Goal: Use online tool/utility: Utilize a website feature to perform a specific function

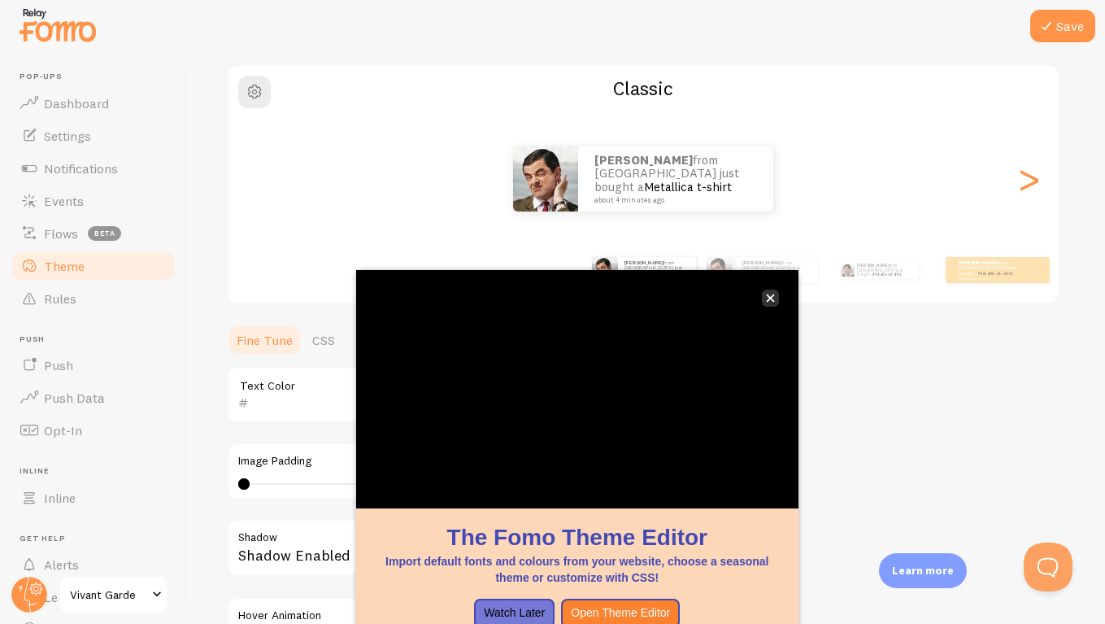
click at [768, 300] on icon "close," at bounding box center [770, 298] width 8 height 8
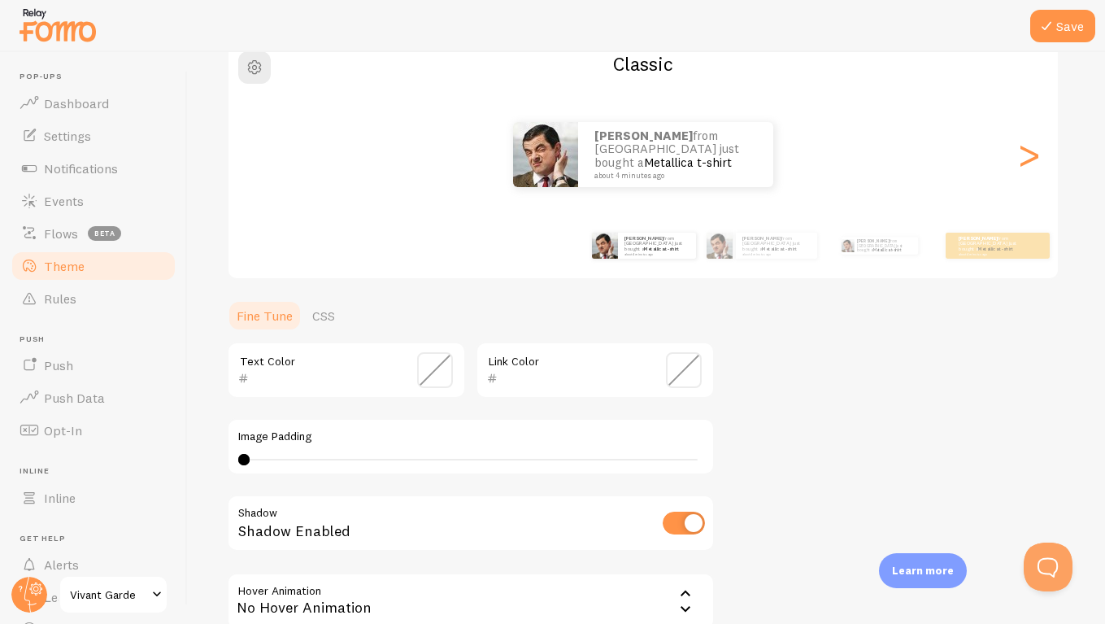
scroll to position [146, 0]
click at [666, 155] on link "Metallica t-shirt" at bounding box center [688, 162] width 88 height 15
click at [1031, 163] on div ">" at bounding box center [1029, 155] width 20 height 117
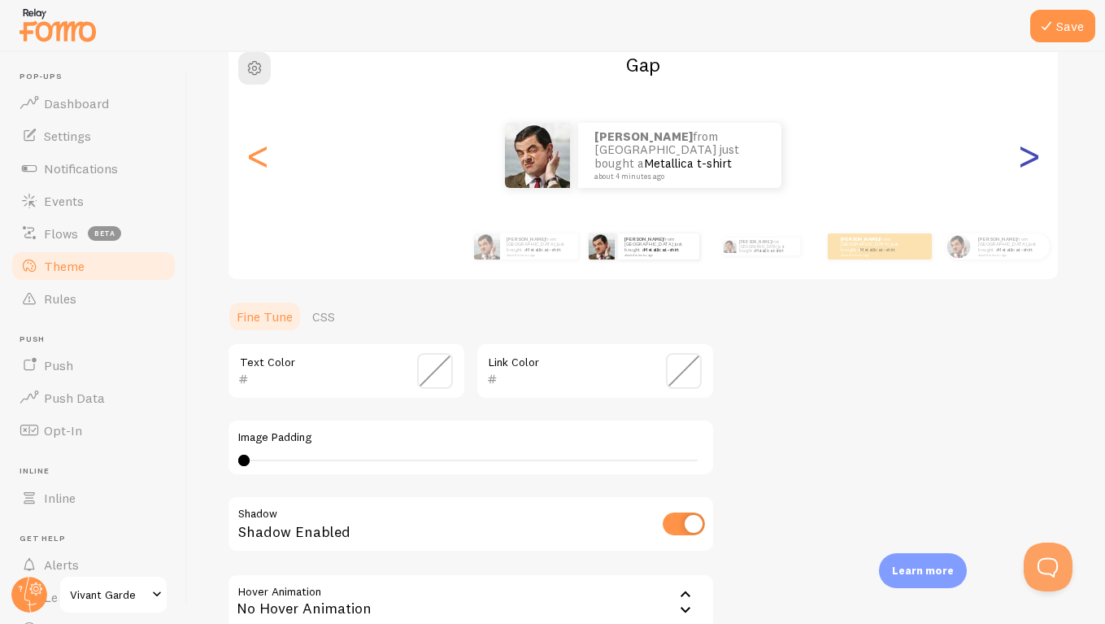
click at [1031, 163] on div ">" at bounding box center [1029, 155] width 20 height 117
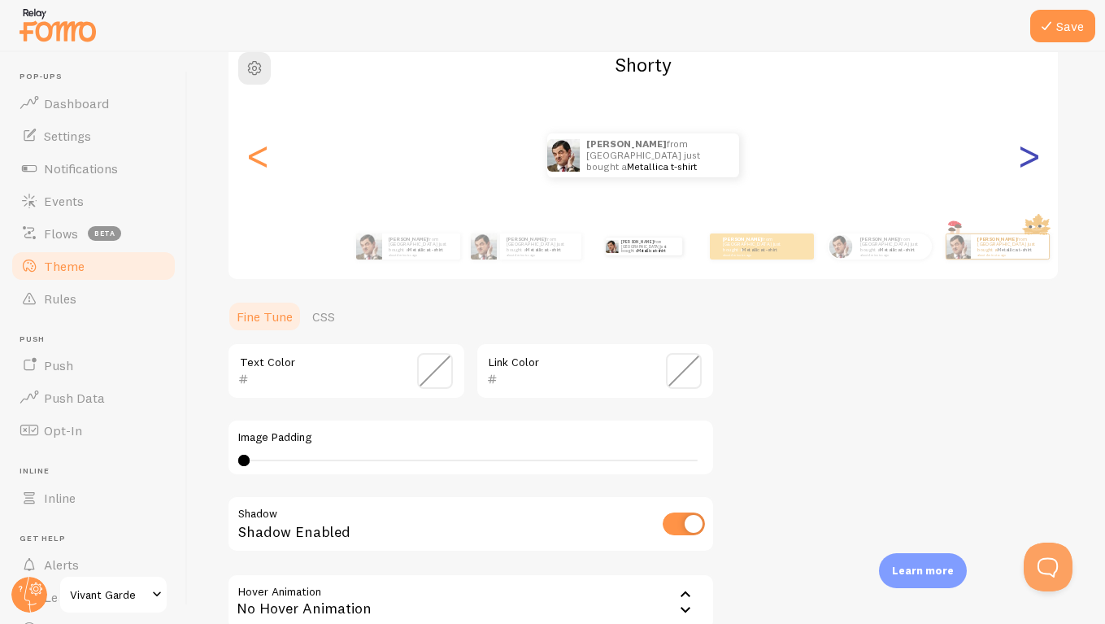
click at [1031, 168] on div ">" at bounding box center [1029, 155] width 20 height 117
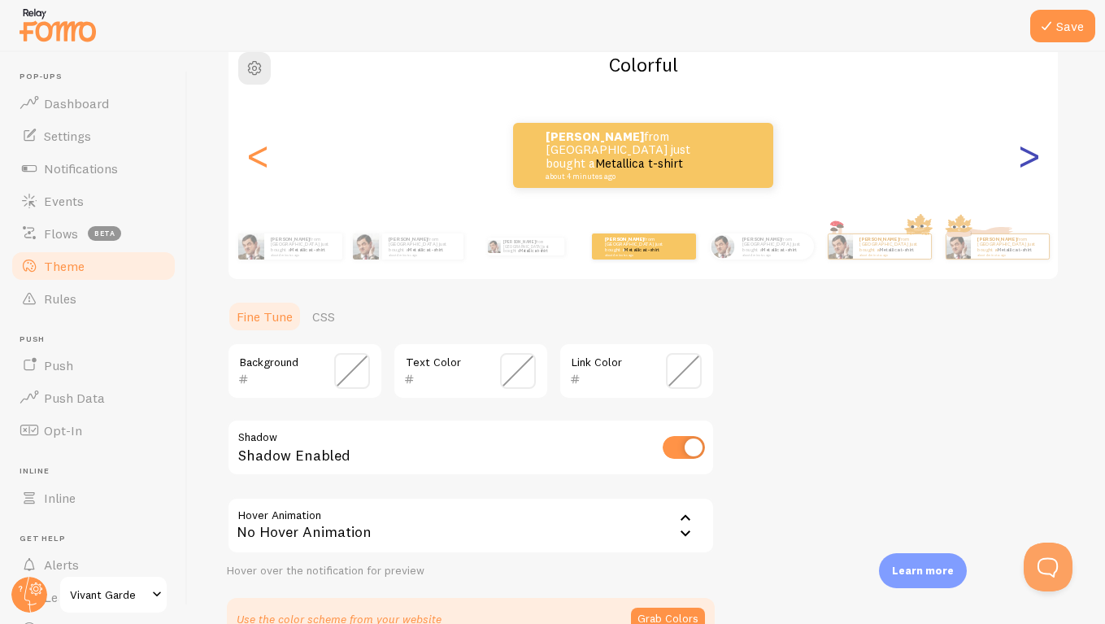
click at [1029, 166] on div ">" at bounding box center [1029, 155] width 20 height 117
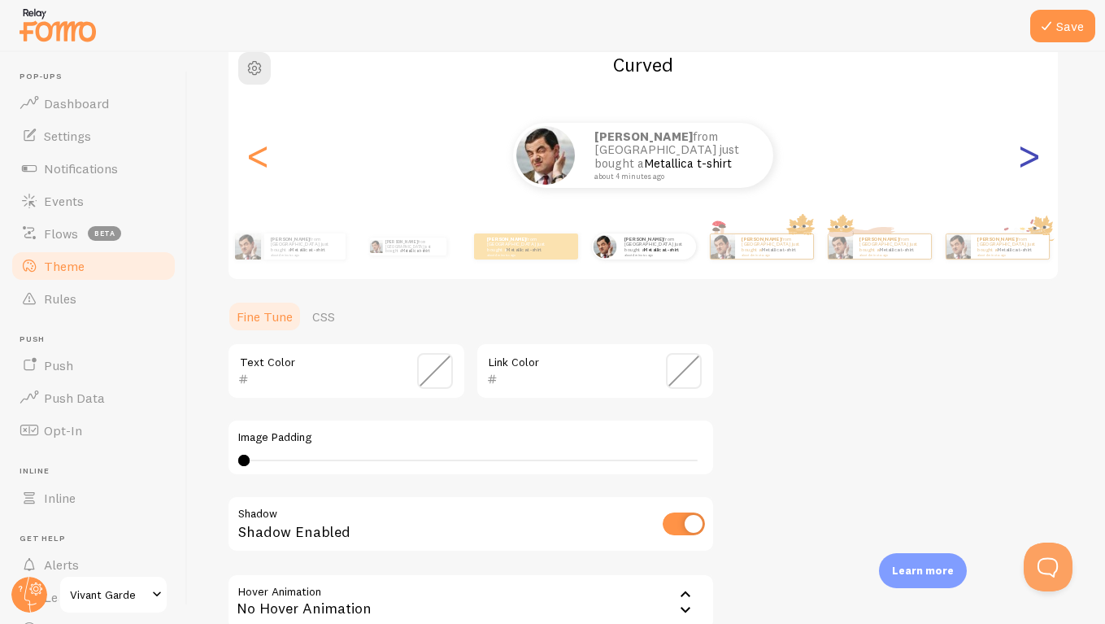
click at [1029, 166] on div ">" at bounding box center [1029, 155] width 20 height 117
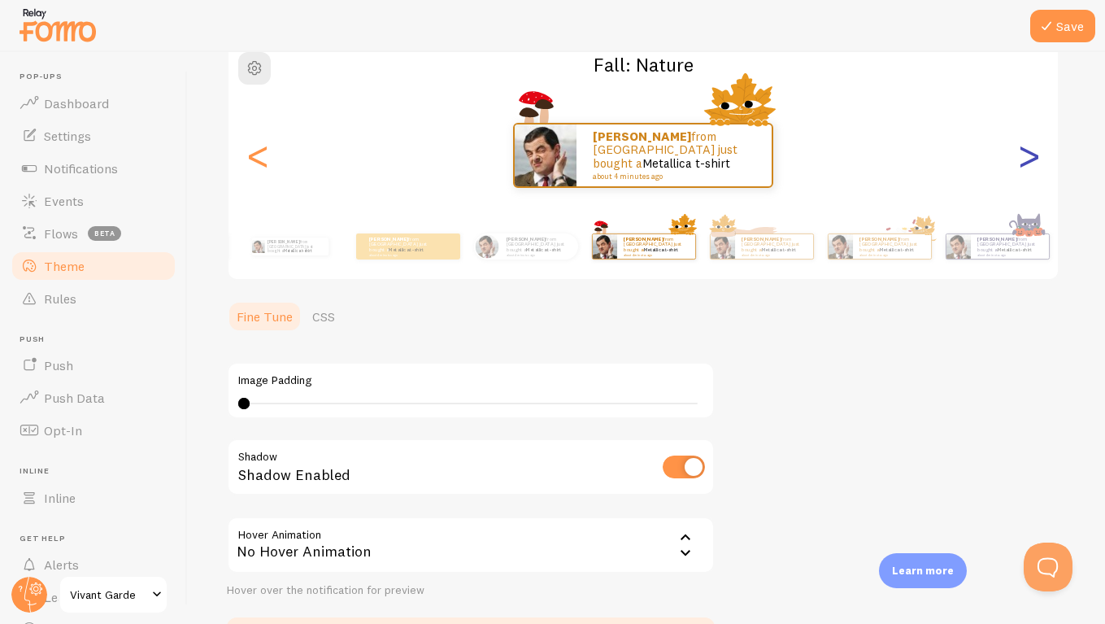
type input "0"
click at [1029, 166] on div ">" at bounding box center [1029, 155] width 20 height 117
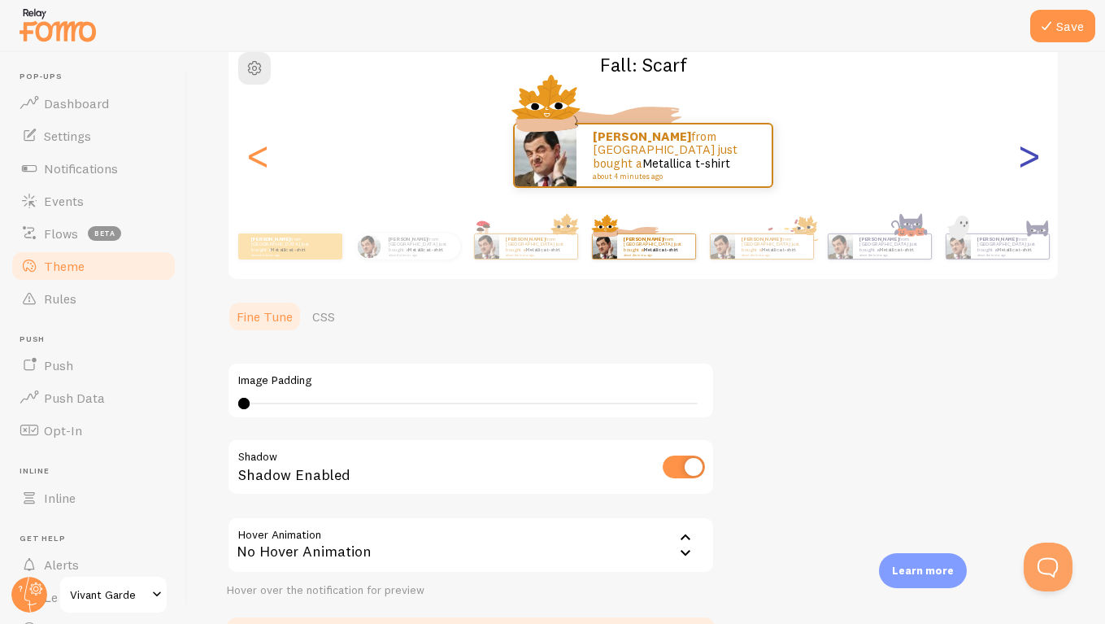
click at [1029, 166] on div ">" at bounding box center [1029, 155] width 20 height 117
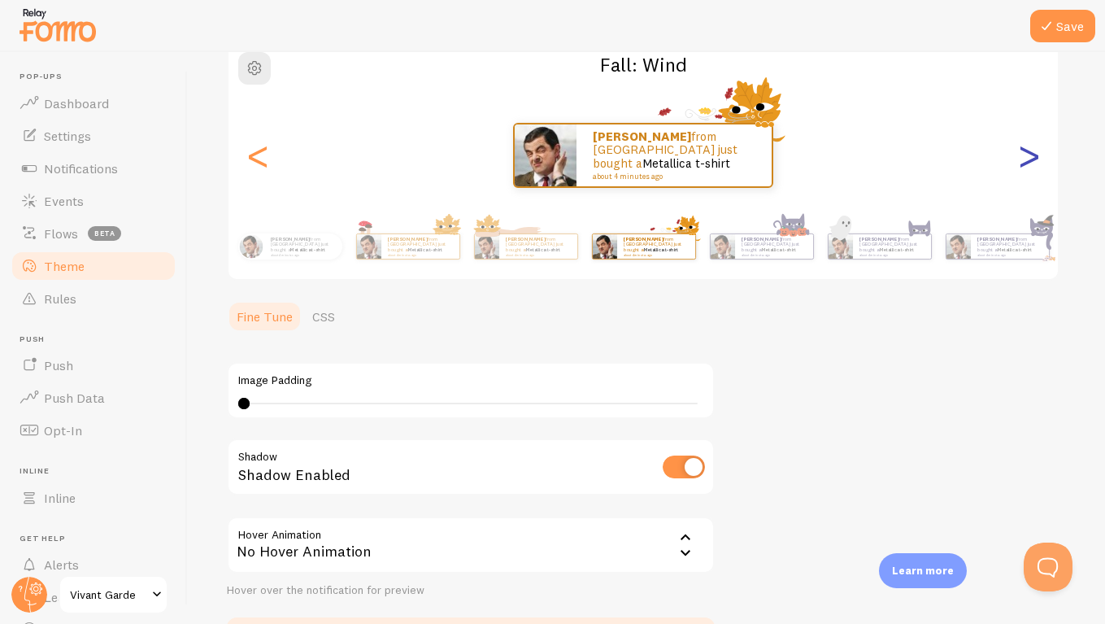
click at [1029, 166] on div ">" at bounding box center [1029, 155] width 20 height 117
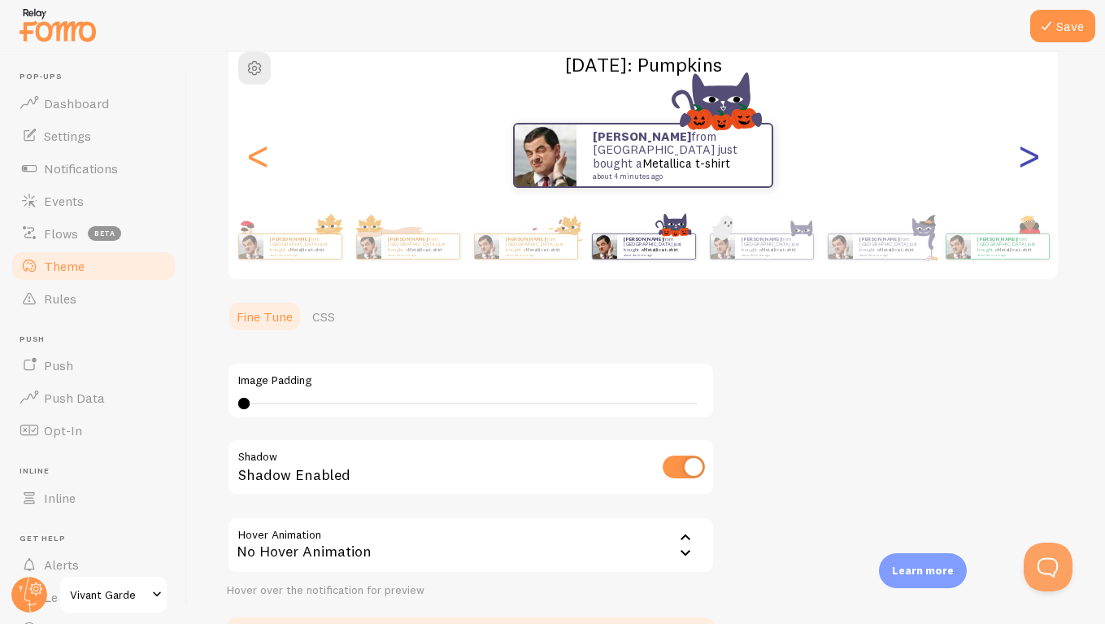
click at [1029, 166] on div ">" at bounding box center [1029, 155] width 20 height 117
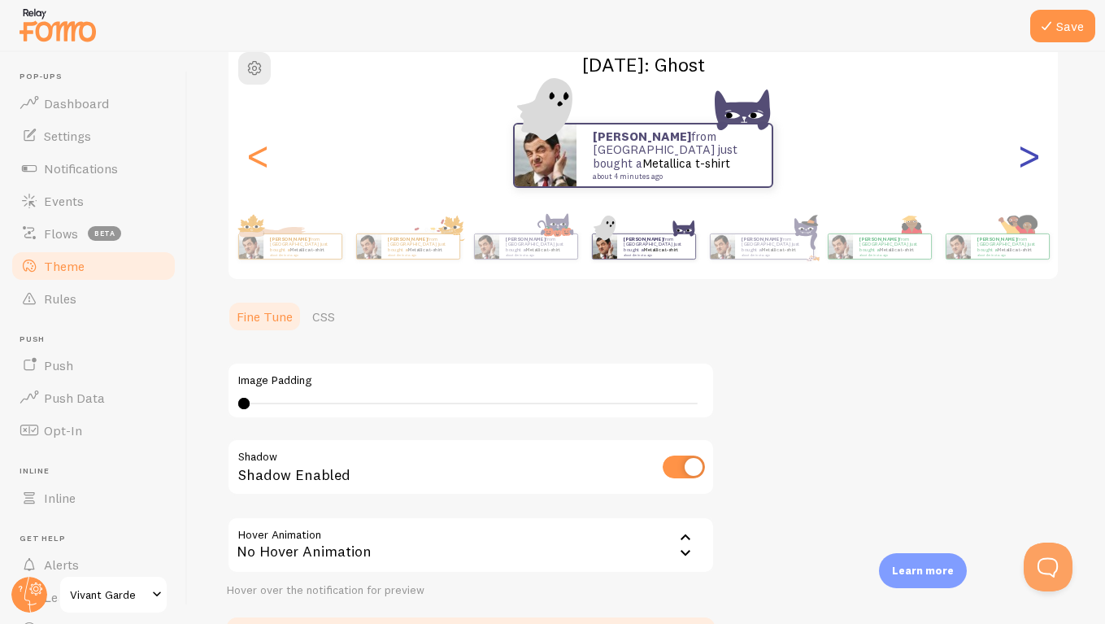
click at [1029, 166] on div ">" at bounding box center [1029, 155] width 20 height 117
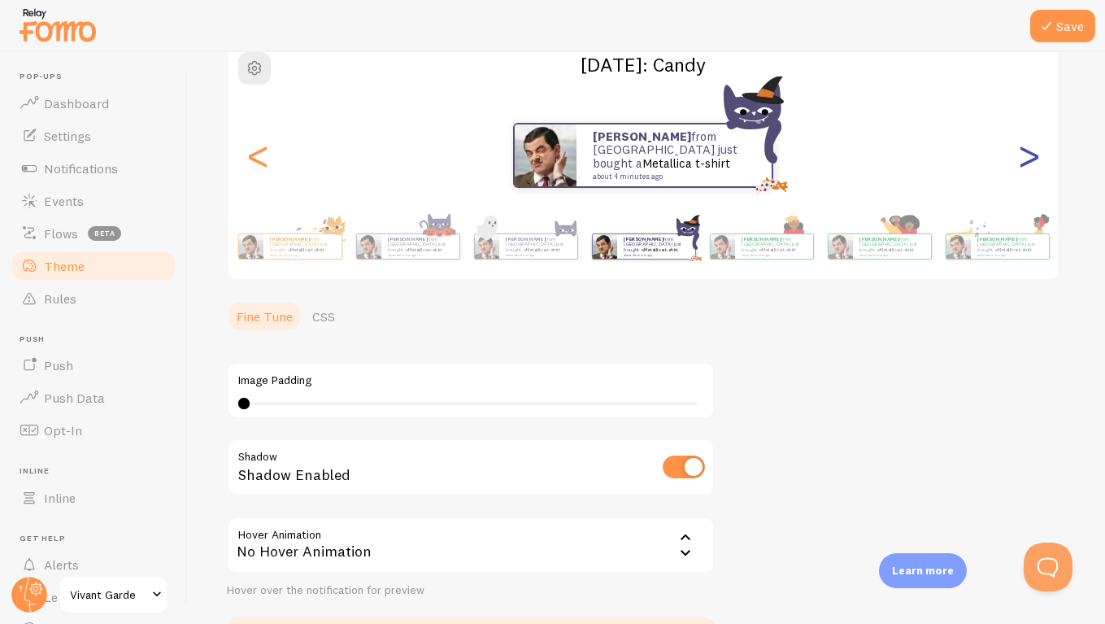
click at [1029, 166] on div ">" at bounding box center [1029, 155] width 20 height 117
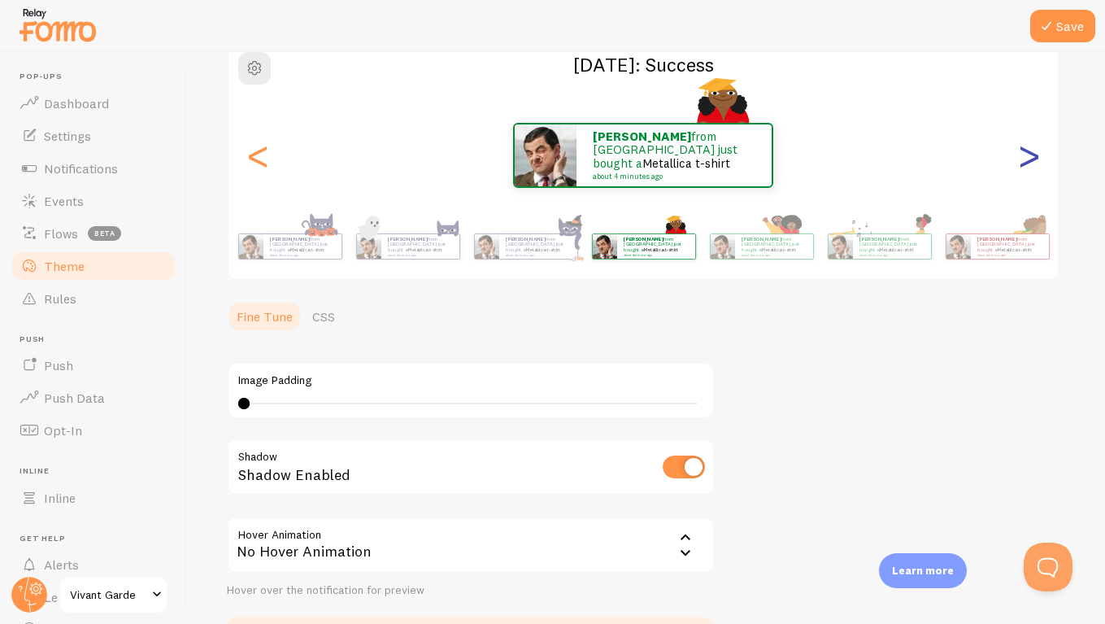
click at [1029, 166] on div ">" at bounding box center [1029, 155] width 20 height 117
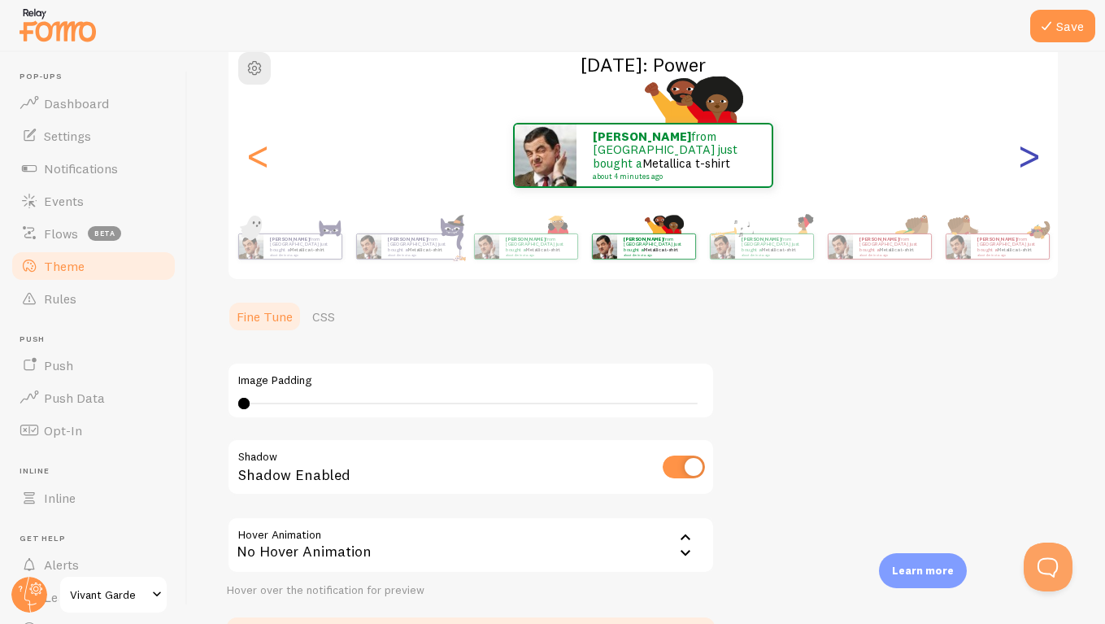
click at [1029, 166] on div ">" at bounding box center [1029, 155] width 20 height 117
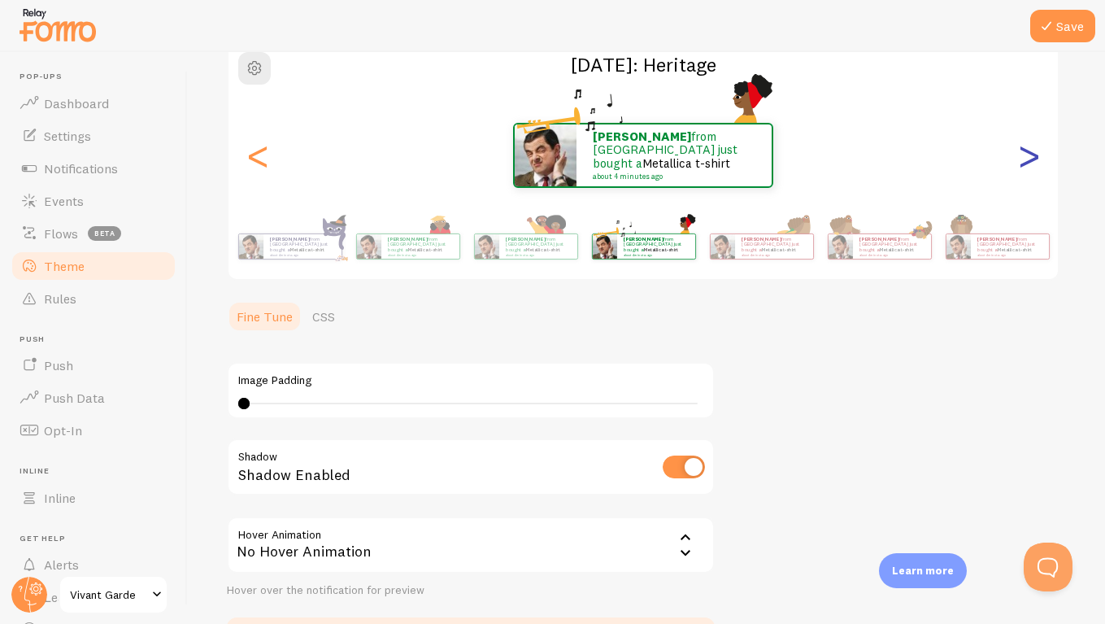
click at [1029, 166] on div ">" at bounding box center [1029, 155] width 20 height 117
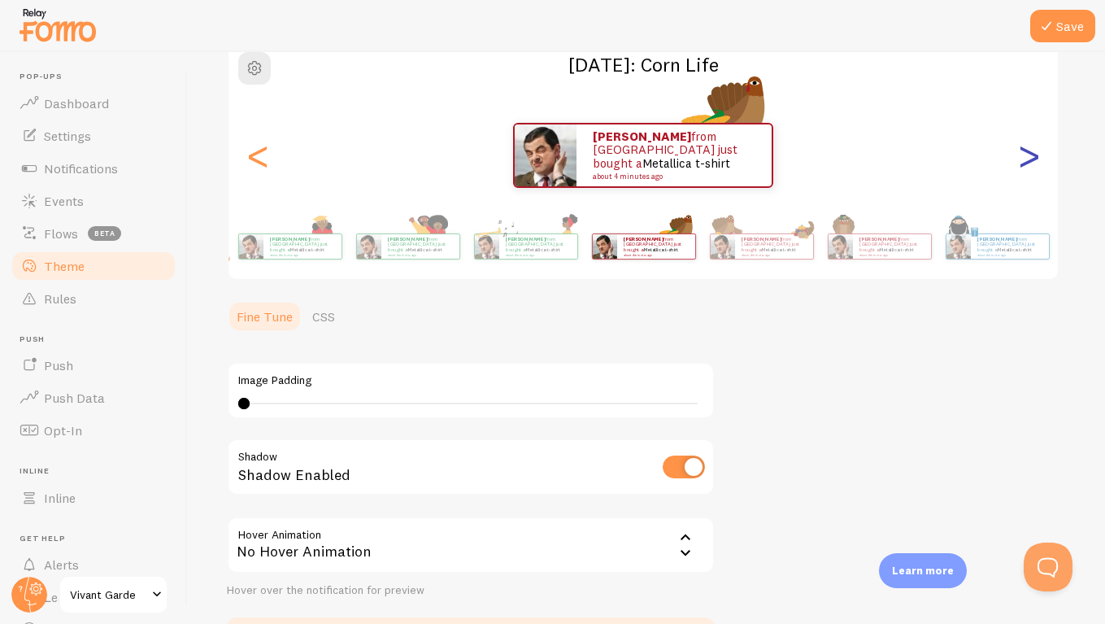
click at [1029, 166] on div ">" at bounding box center [1029, 155] width 20 height 117
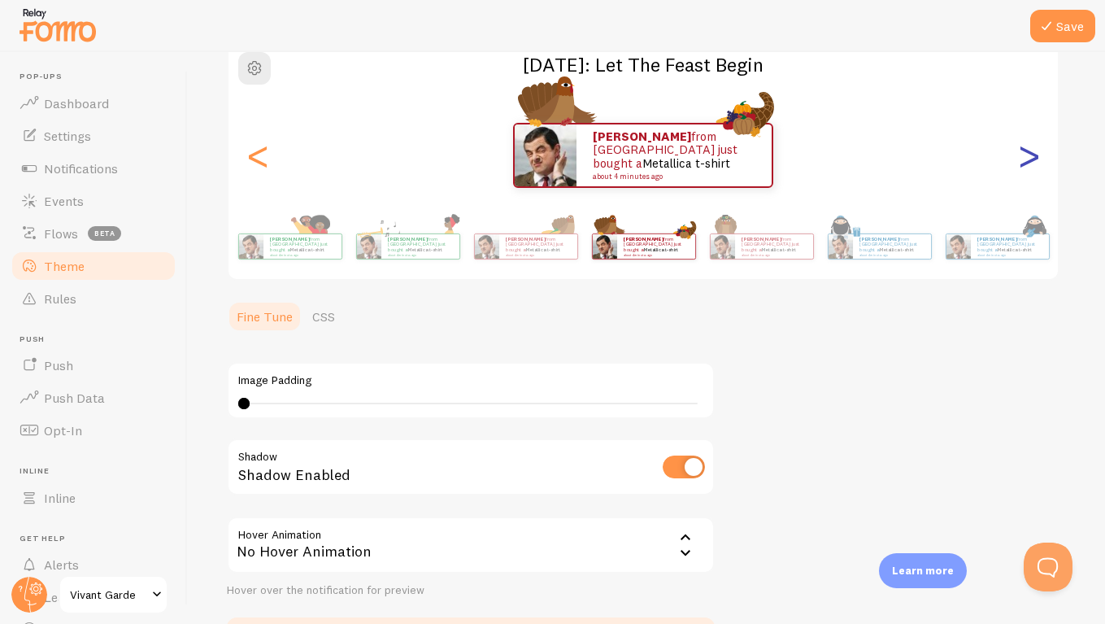
click at [1029, 166] on div ">" at bounding box center [1029, 155] width 20 height 117
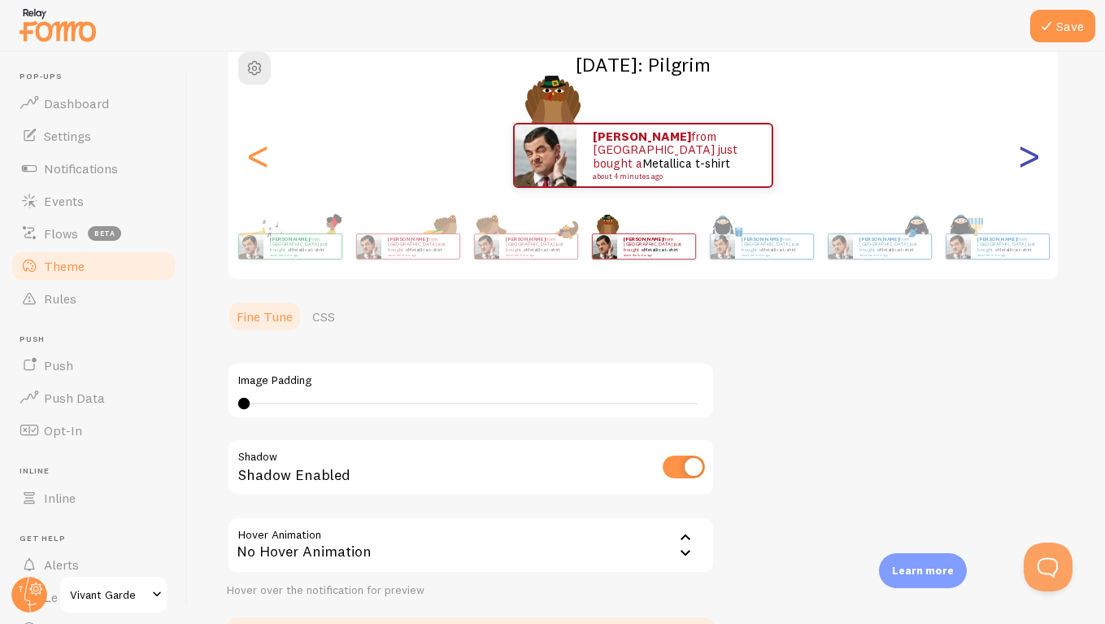
click at [1029, 166] on div ">" at bounding box center [1029, 155] width 20 height 117
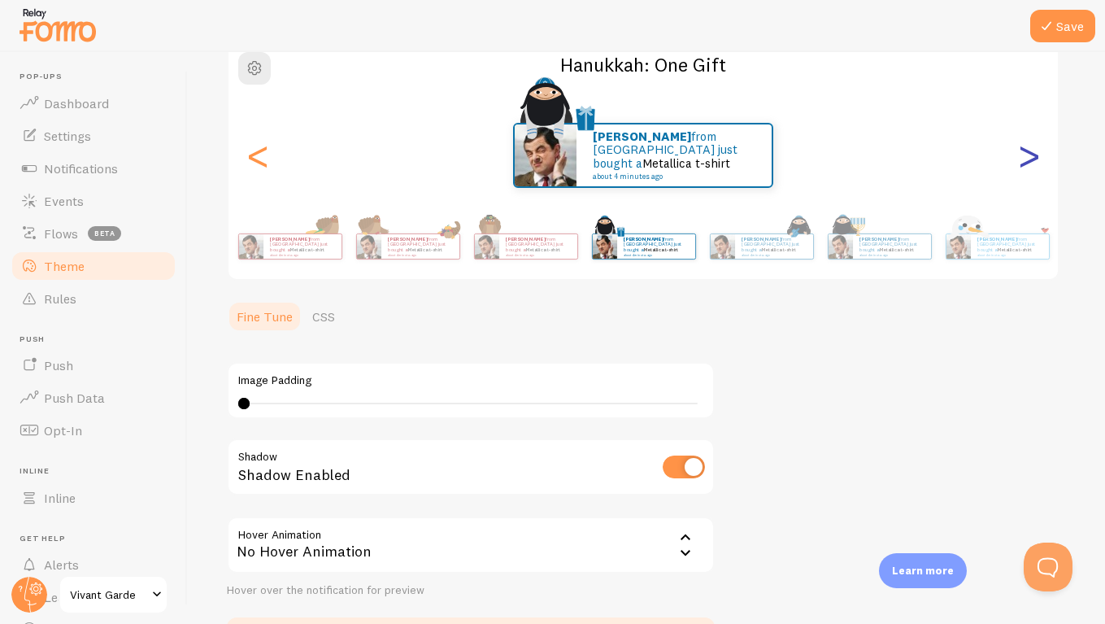
click at [1030, 167] on div ">" at bounding box center [1029, 155] width 20 height 117
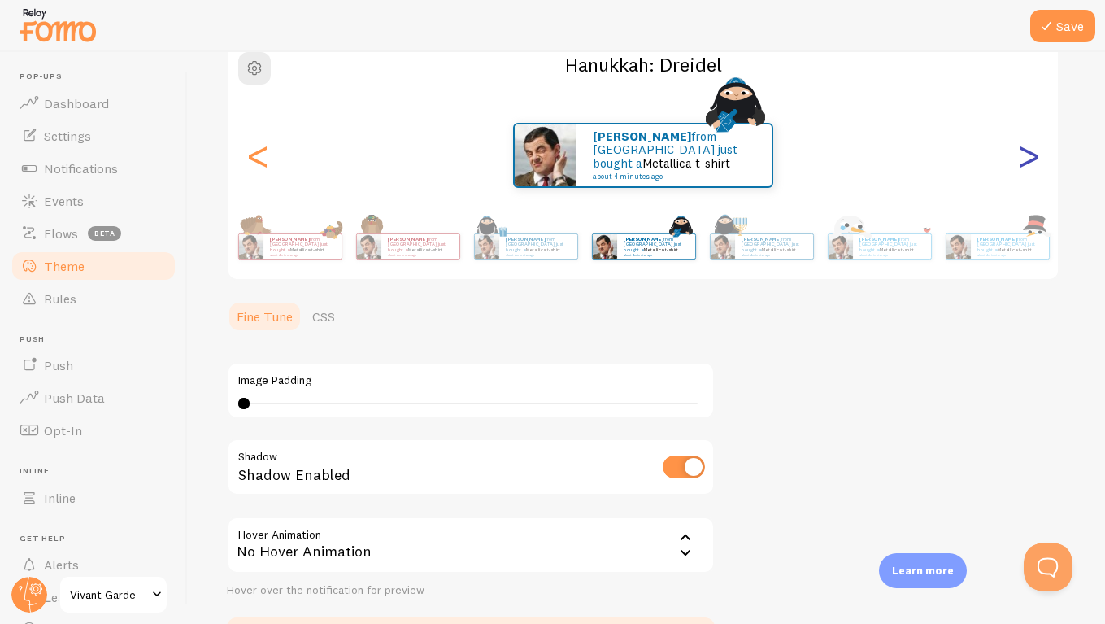
click at [1029, 167] on div ">" at bounding box center [1029, 155] width 20 height 117
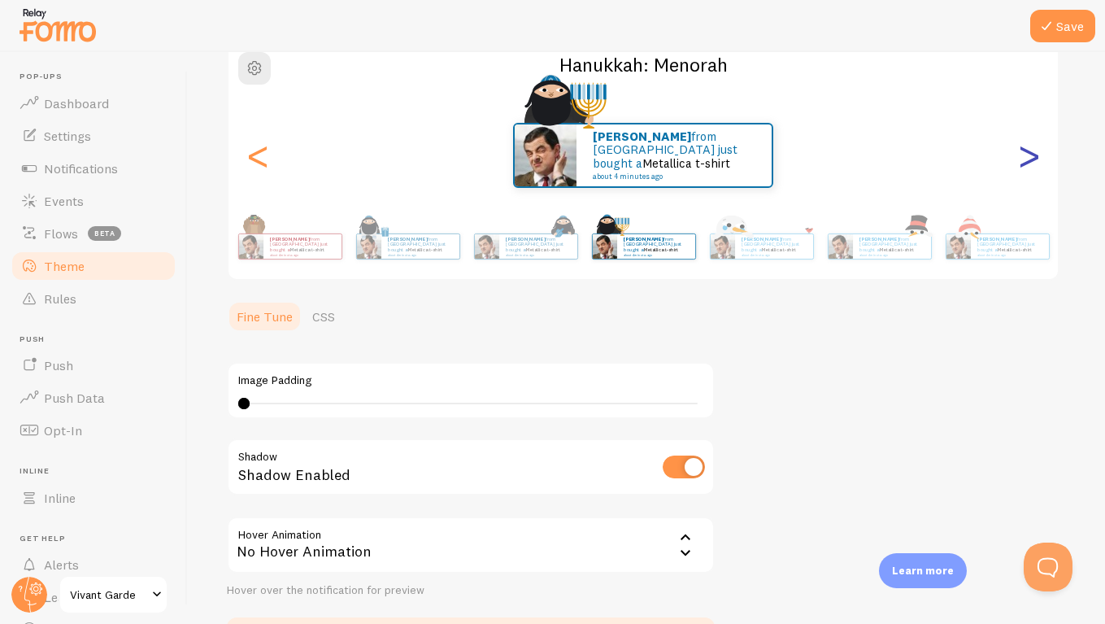
click at [1029, 167] on div ">" at bounding box center [1029, 155] width 20 height 117
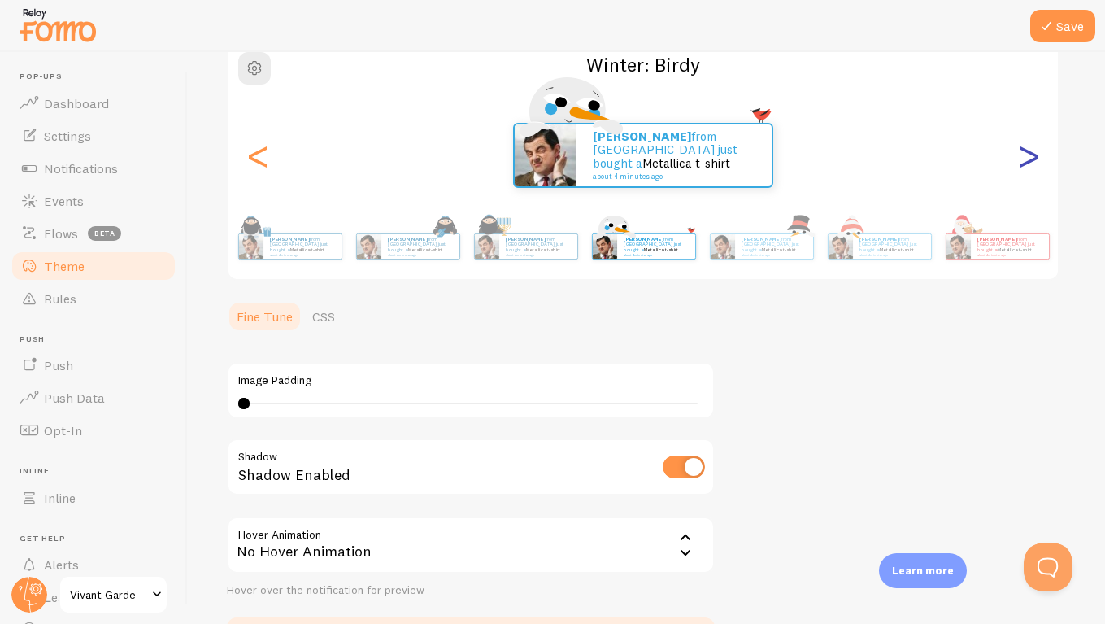
click at [1029, 168] on div ">" at bounding box center [1029, 155] width 20 height 117
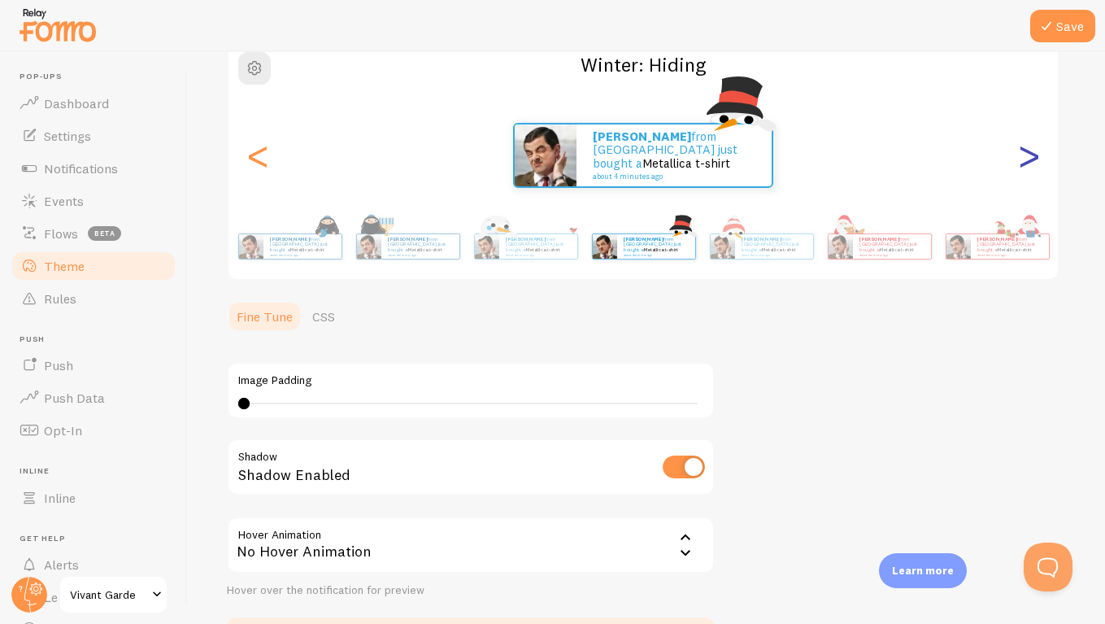
click at [1029, 168] on div ">" at bounding box center [1029, 155] width 20 height 117
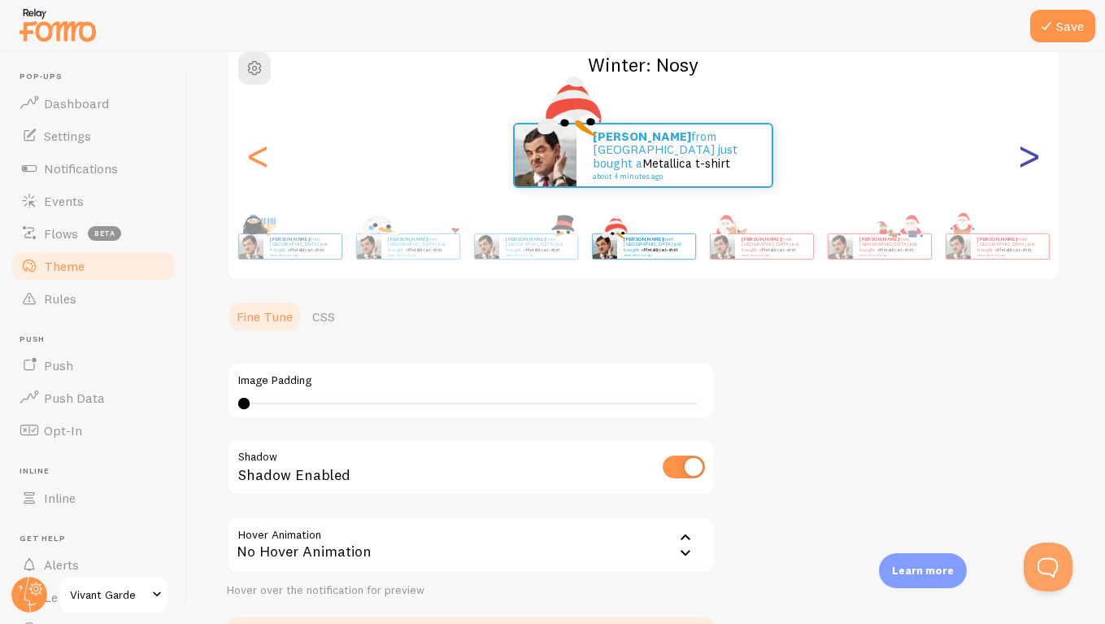
click at [1029, 168] on div ">" at bounding box center [1029, 155] width 20 height 117
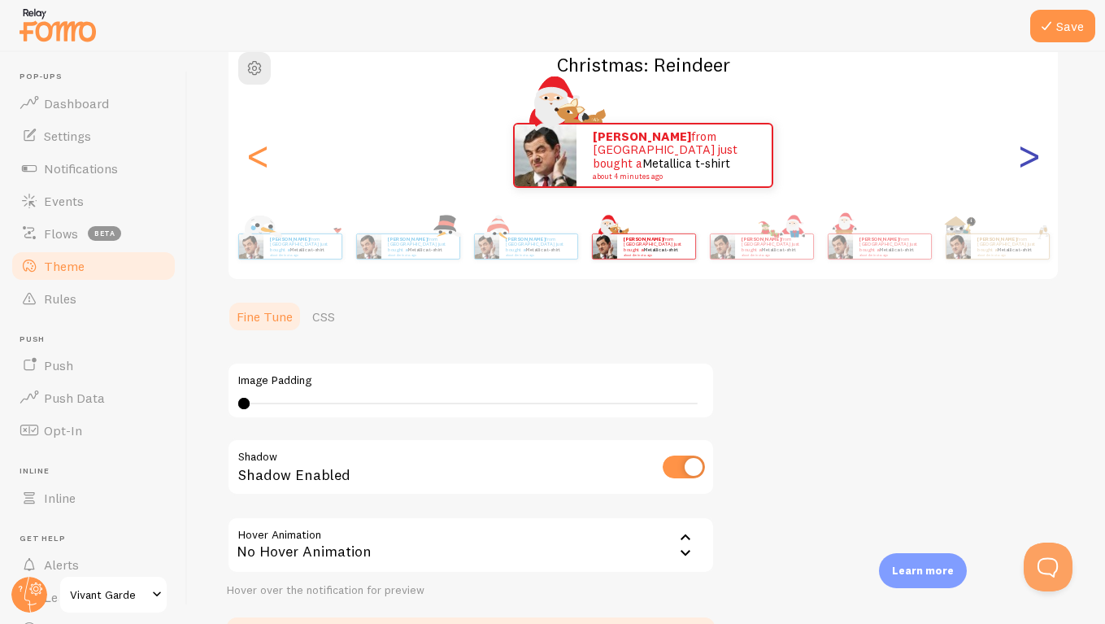
click at [1029, 168] on div ">" at bounding box center [1029, 155] width 20 height 117
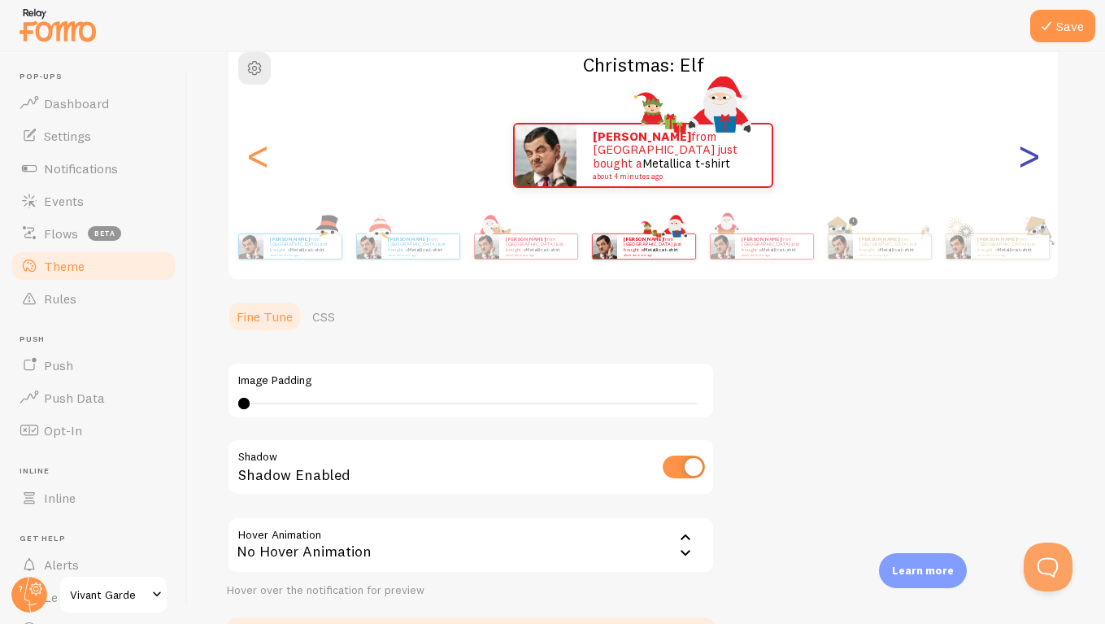
click at [1030, 168] on div ">" at bounding box center [1029, 155] width 20 height 117
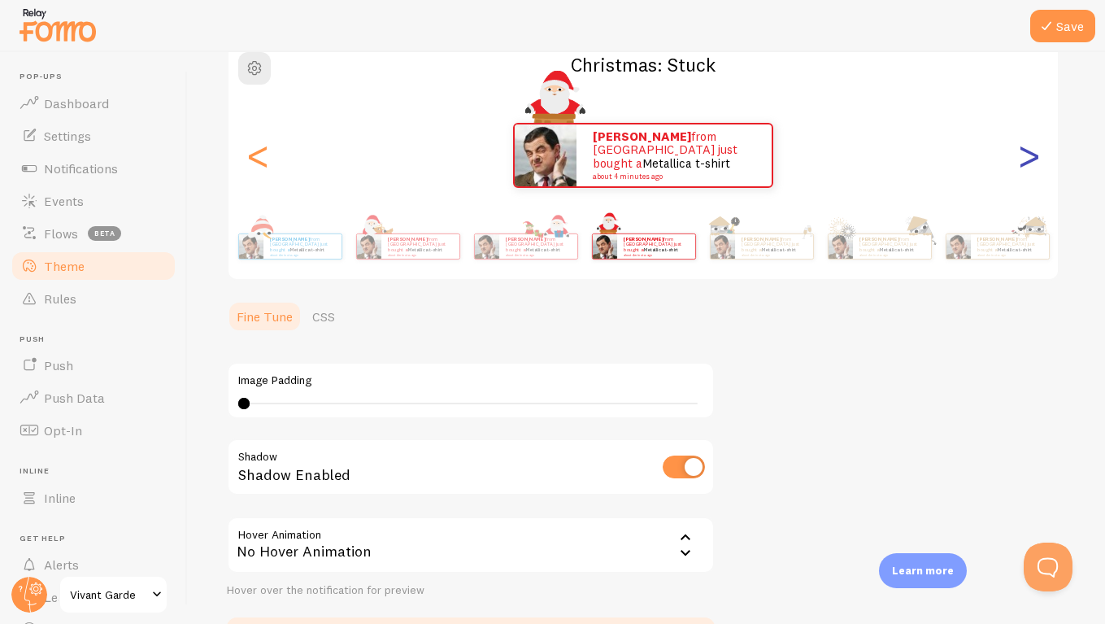
click at [1030, 168] on div ">" at bounding box center [1029, 155] width 20 height 117
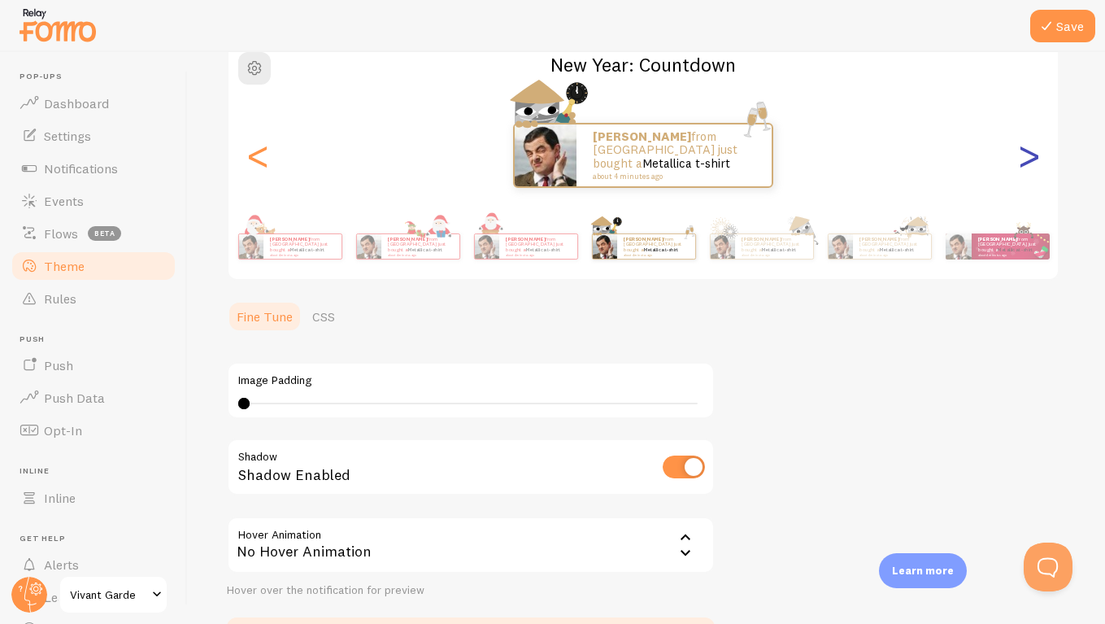
click at [1030, 168] on div ">" at bounding box center [1029, 155] width 20 height 117
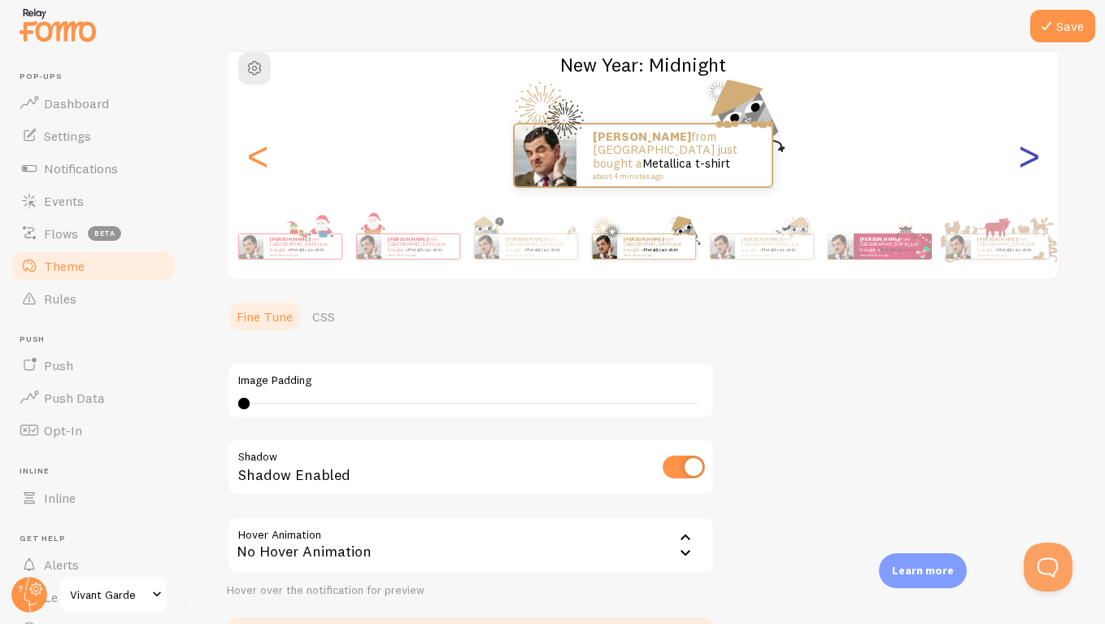
click at [1030, 168] on div ">" at bounding box center [1029, 155] width 20 height 117
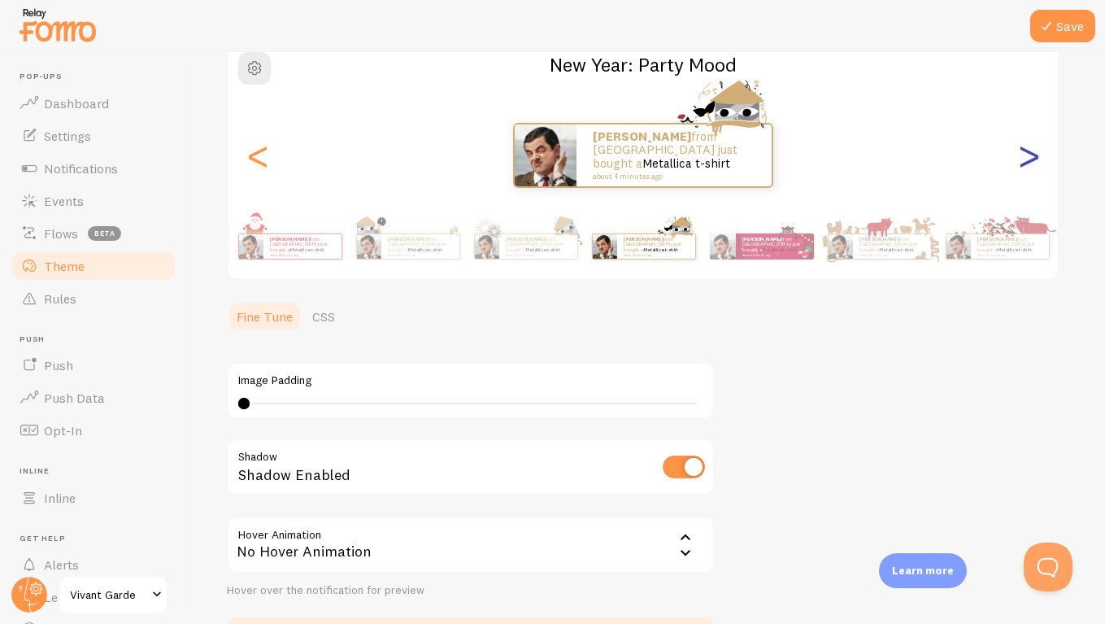
click at [1030, 168] on div ">" at bounding box center [1029, 155] width 20 height 117
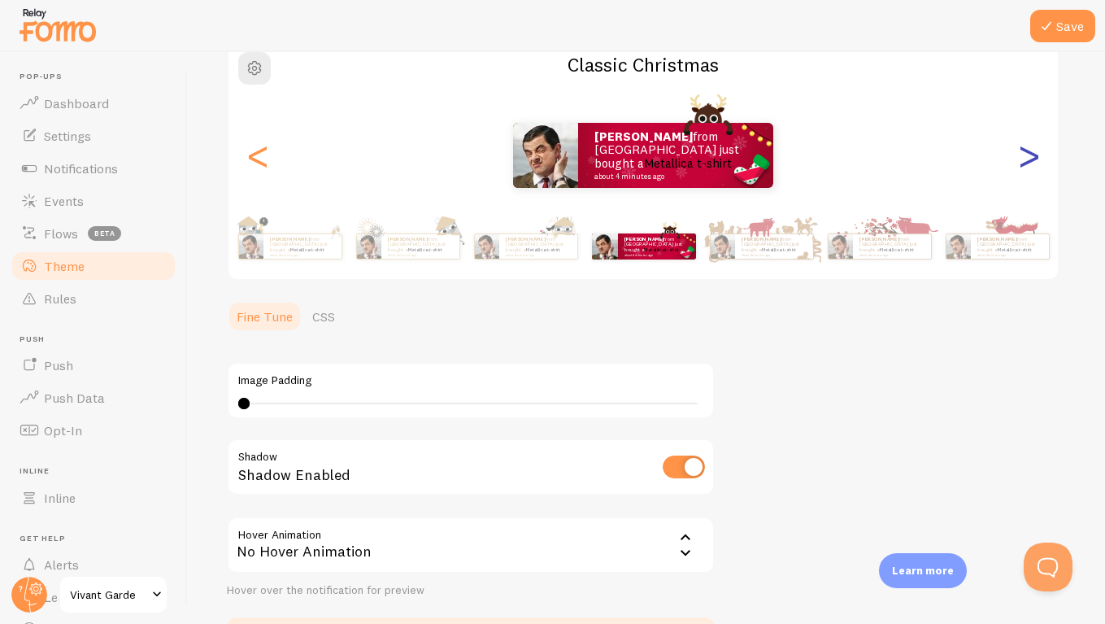
click at [1030, 168] on div ">" at bounding box center [1029, 155] width 20 height 117
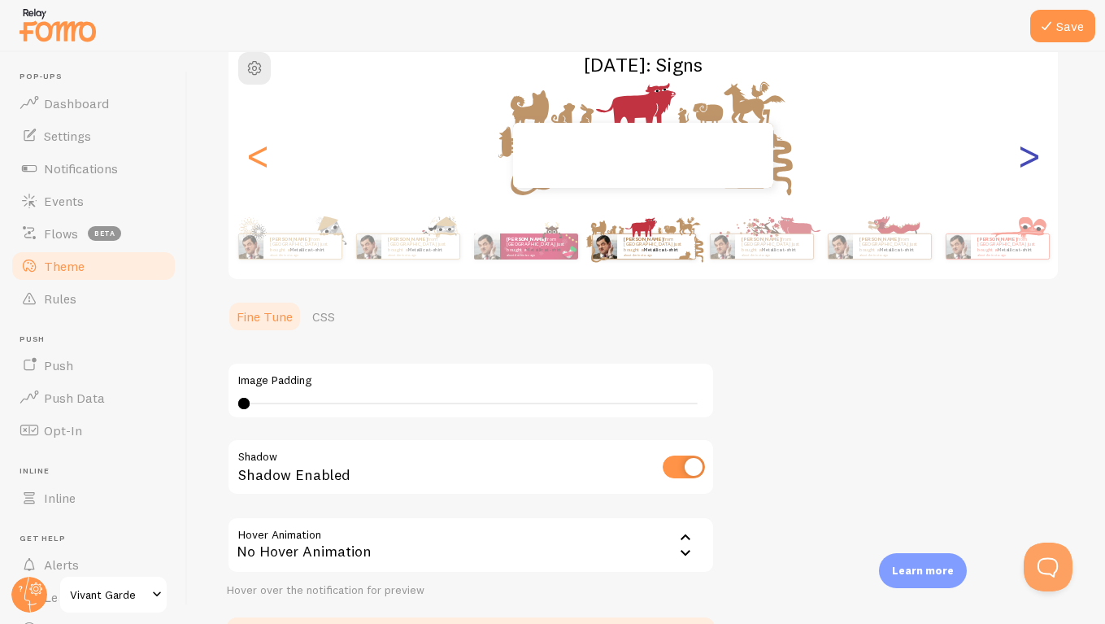
click at [1030, 168] on div ">" at bounding box center [1029, 155] width 20 height 117
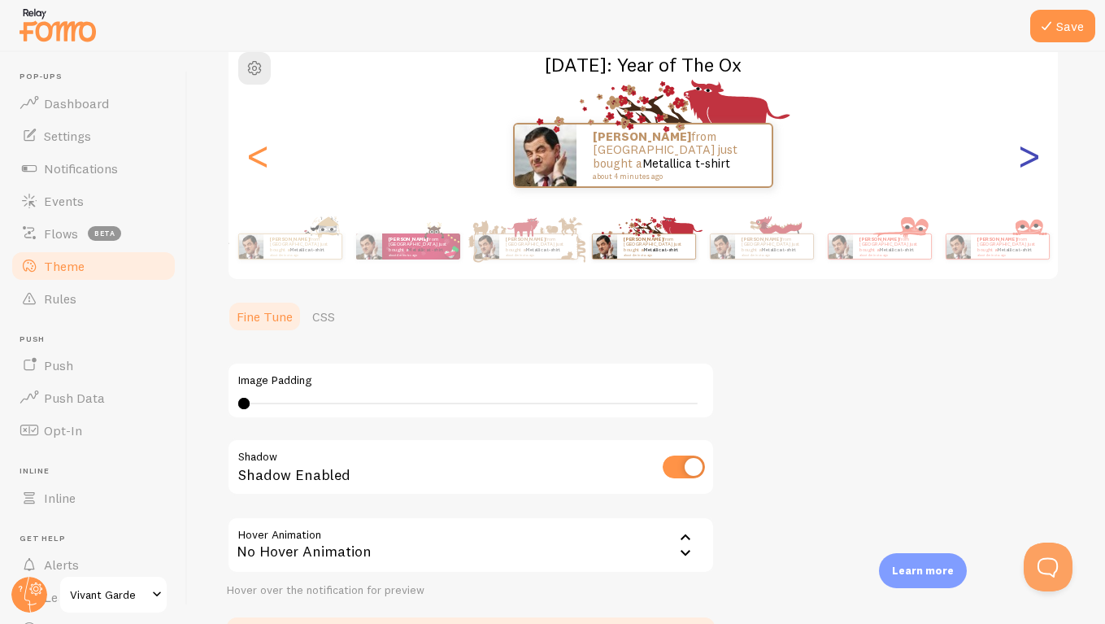
click at [1030, 168] on div ">" at bounding box center [1029, 155] width 20 height 117
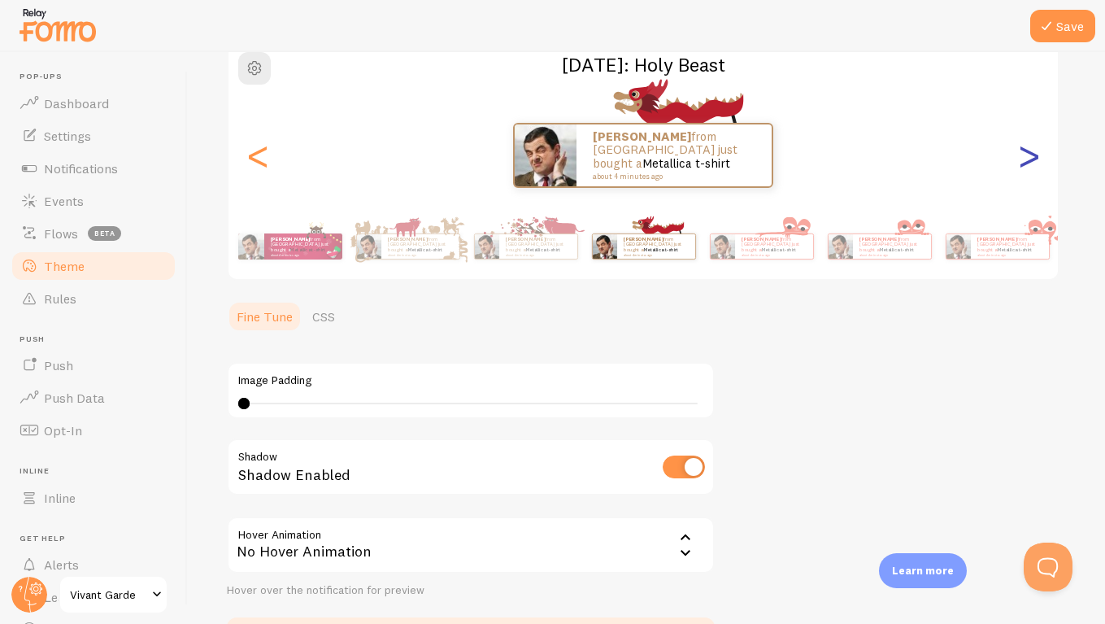
click at [1030, 168] on div ">" at bounding box center [1029, 155] width 20 height 117
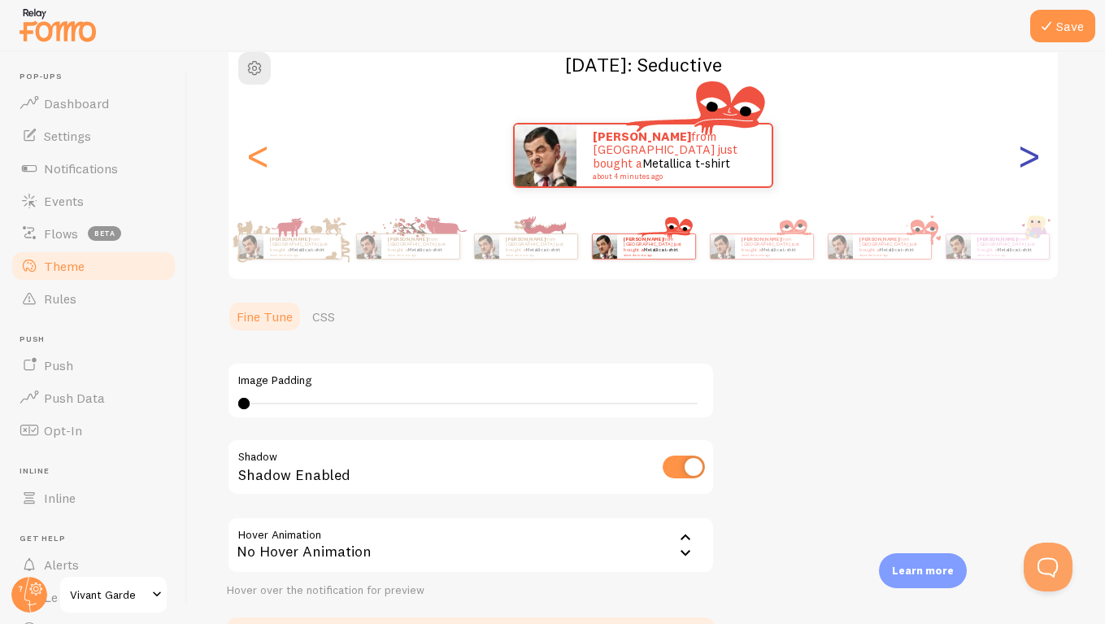
click at [1030, 168] on div ">" at bounding box center [1029, 155] width 20 height 117
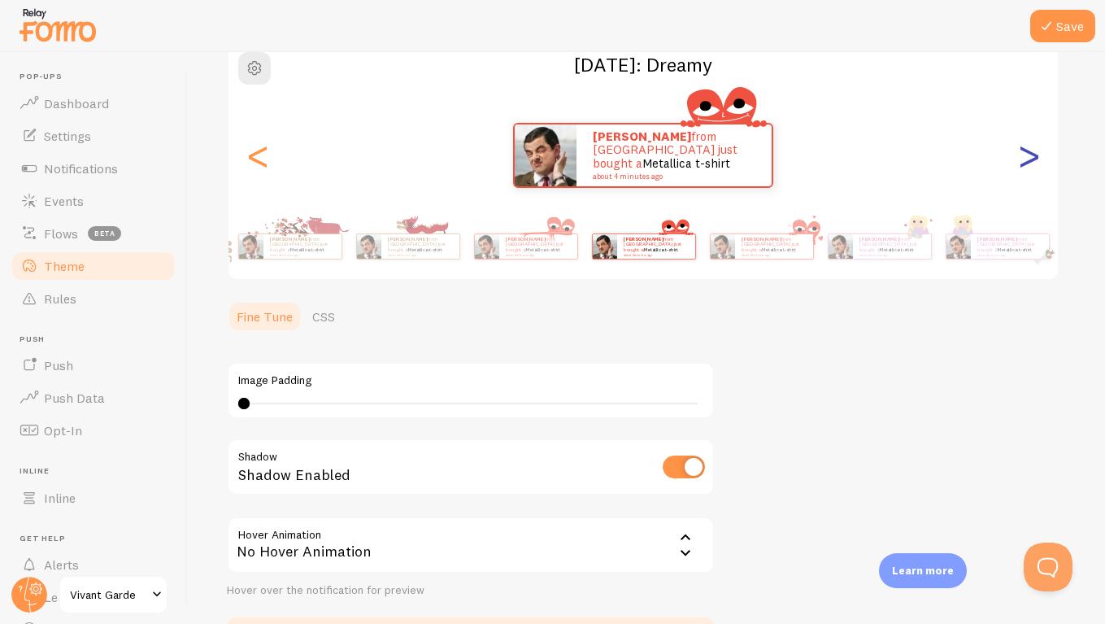
click at [1030, 168] on div ">" at bounding box center [1029, 155] width 20 height 117
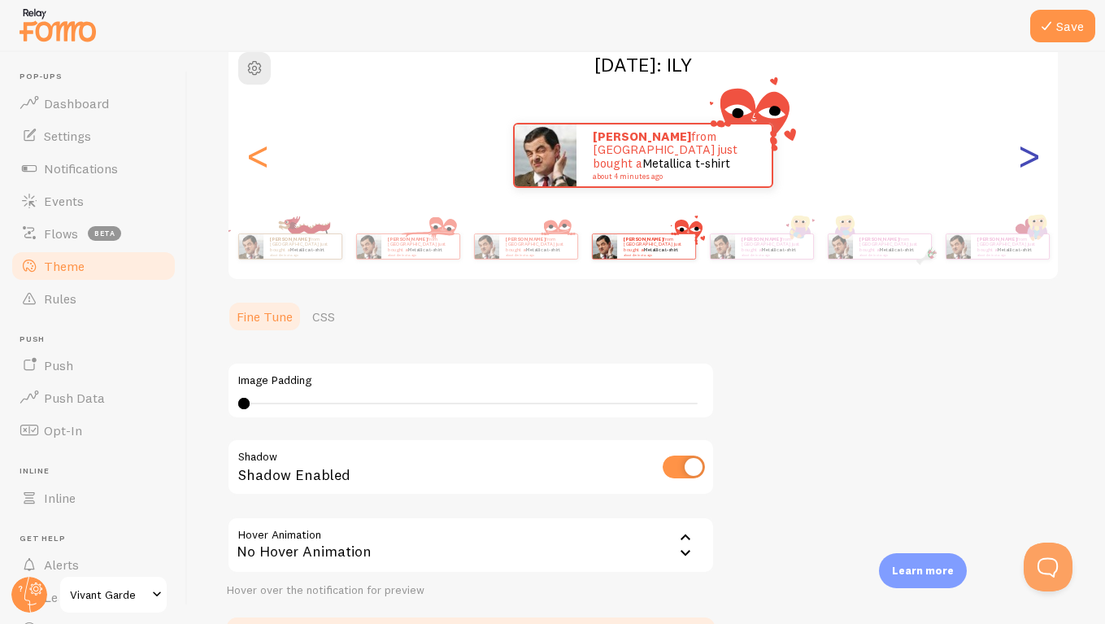
click at [1030, 168] on div ">" at bounding box center [1029, 155] width 20 height 117
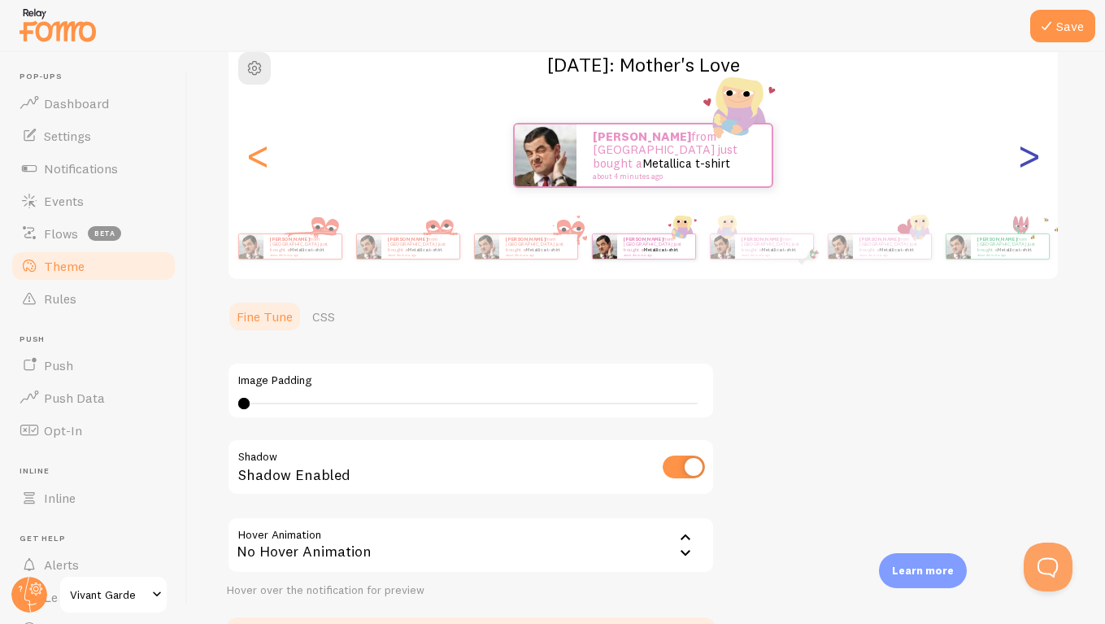
click at [1030, 168] on div ">" at bounding box center [1029, 155] width 20 height 117
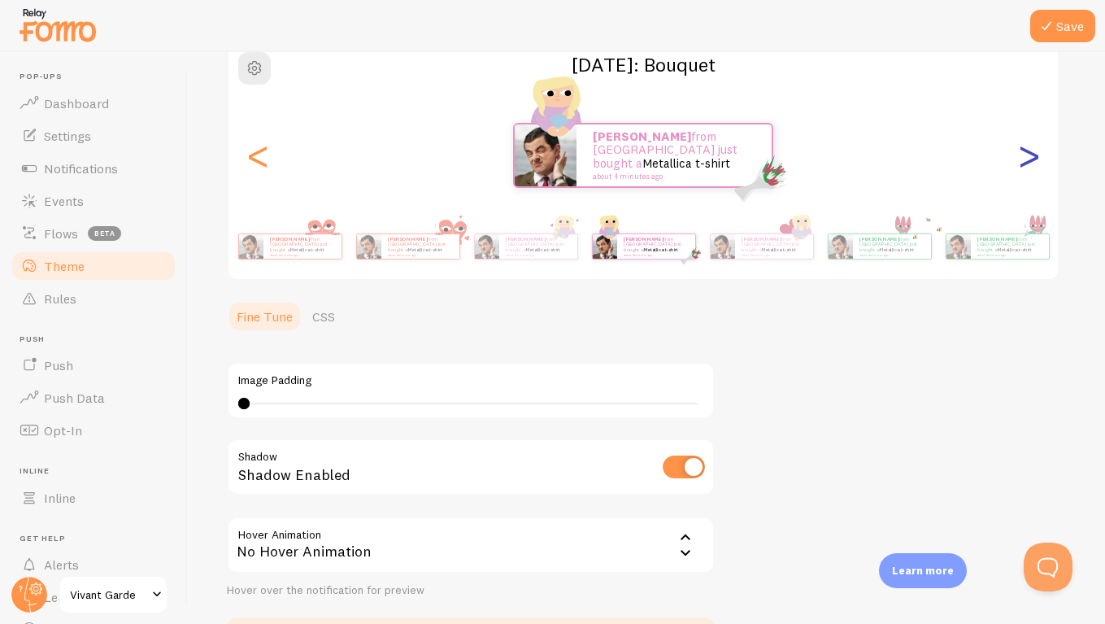
click at [1030, 168] on div ">" at bounding box center [1029, 155] width 20 height 117
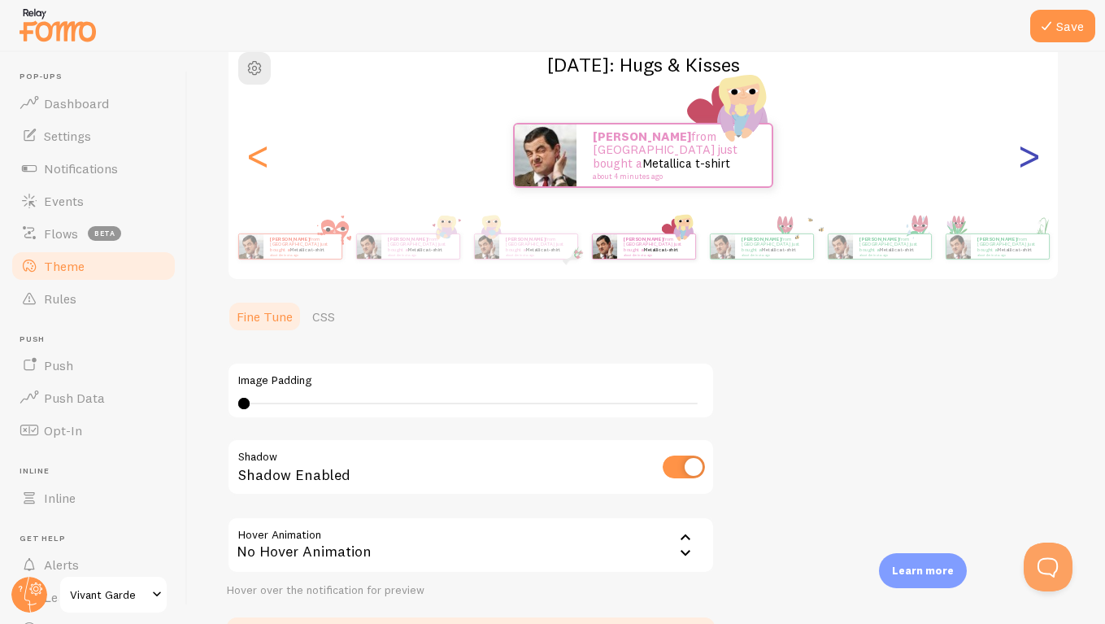
click at [1030, 168] on div ">" at bounding box center [1029, 155] width 20 height 117
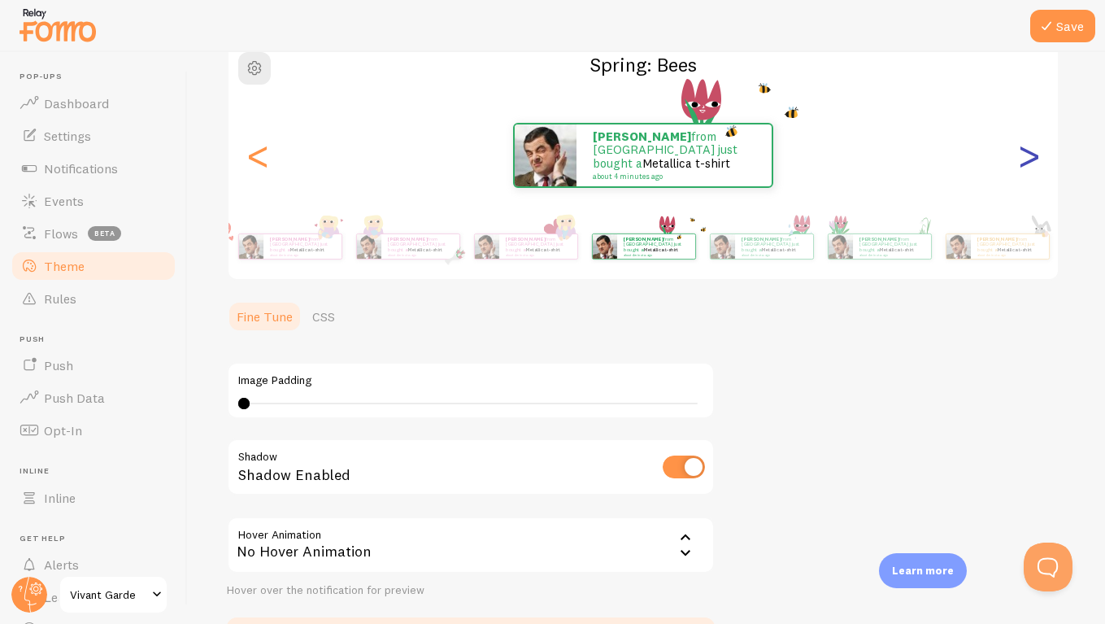
click at [1030, 168] on div ">" at bounding box center [1029, 155] width 20 height 117
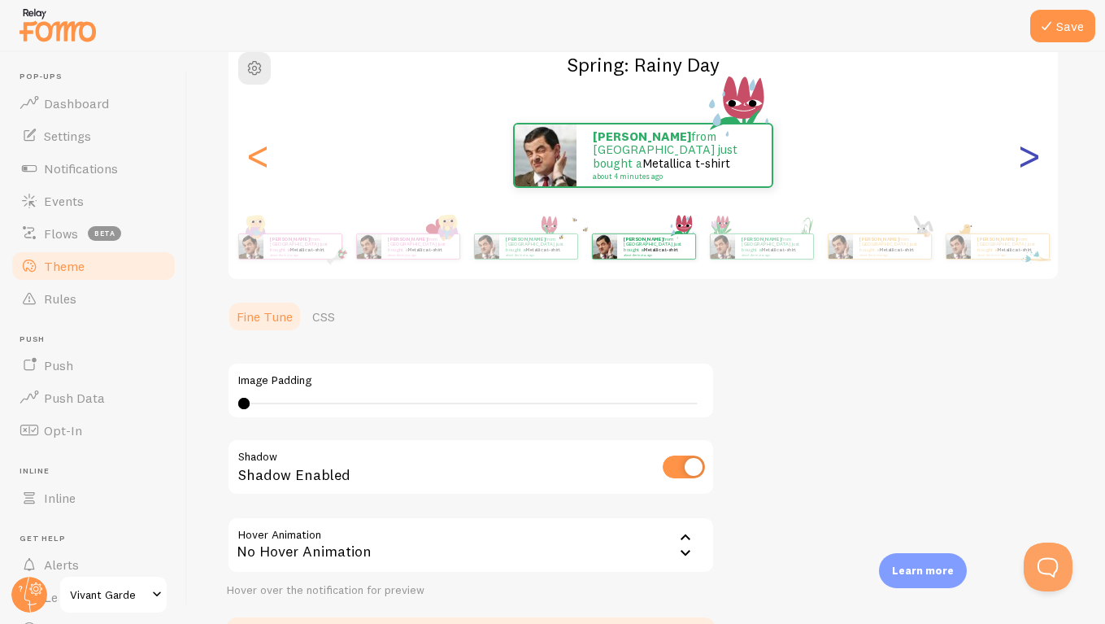
click at [1030, 168] on div ">" at bounding box center [1029, 155] width 20 height 117
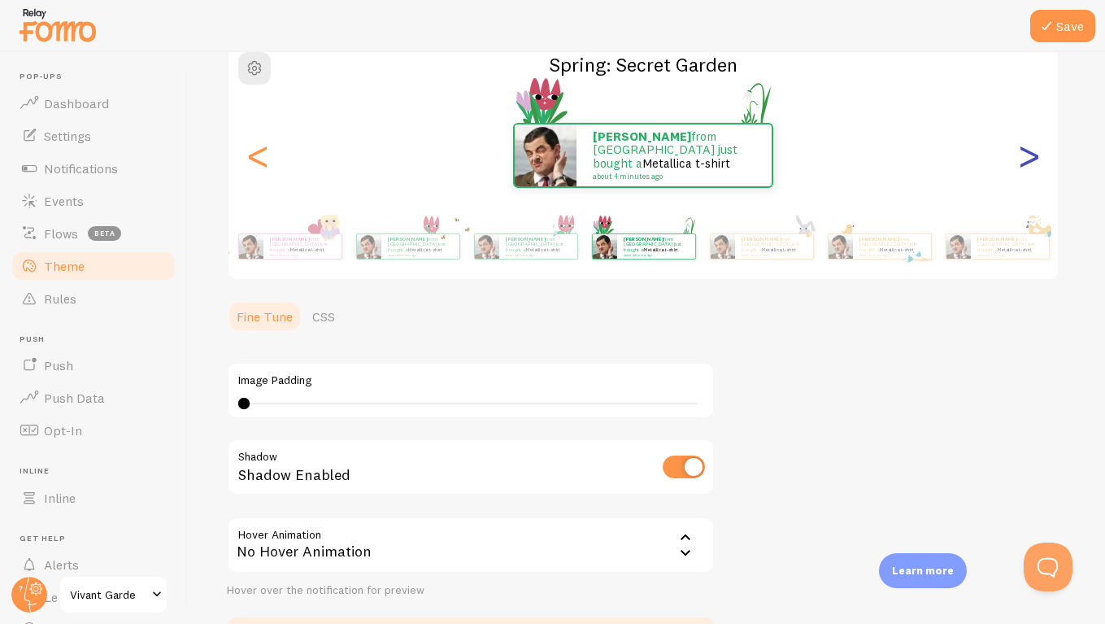
click at [1030, 168] on div ">" at bounding box center [1029, 155] width 20 height 117
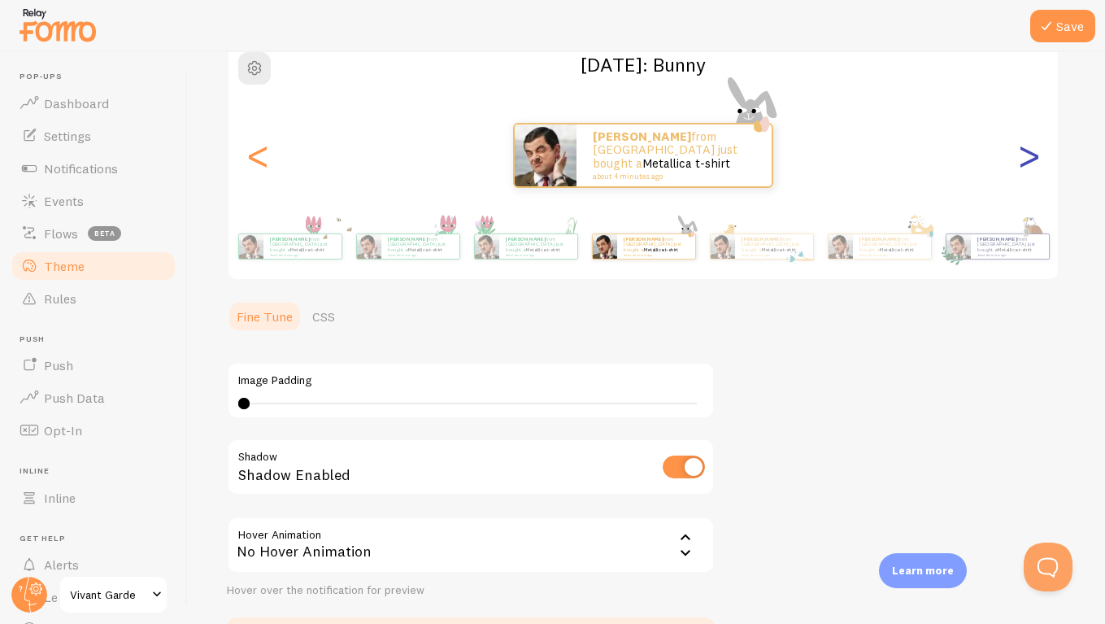
click at [1030, 168] on div ">" at bounding box center [1029, 155] width 20 height 117
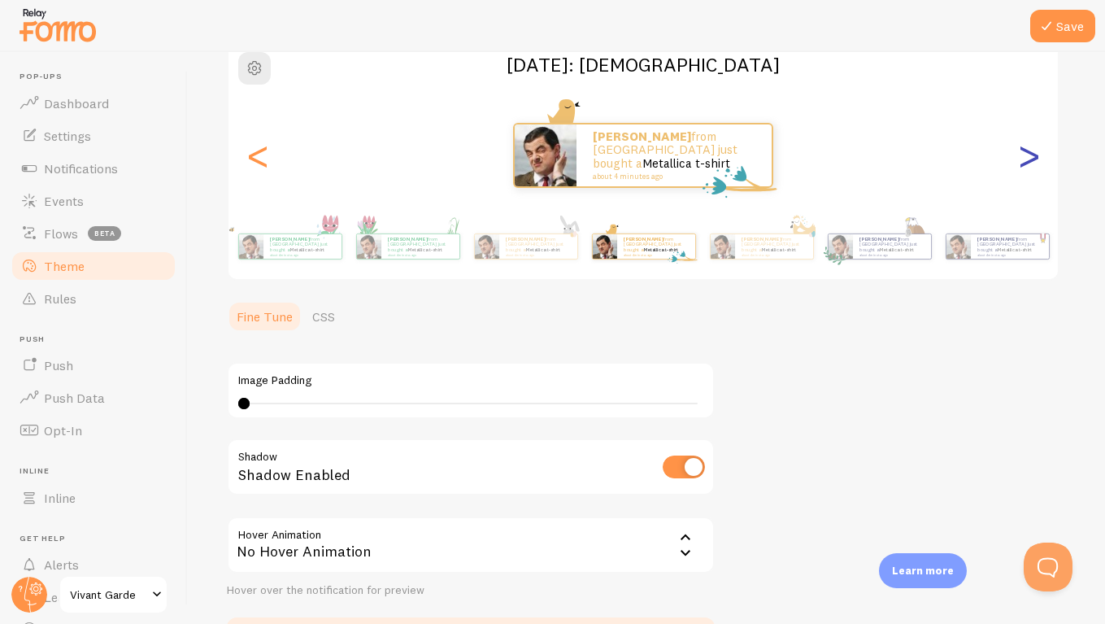
click at [1030, 168] on div ">" at bounding box center [1029, 155] width 20 height 117
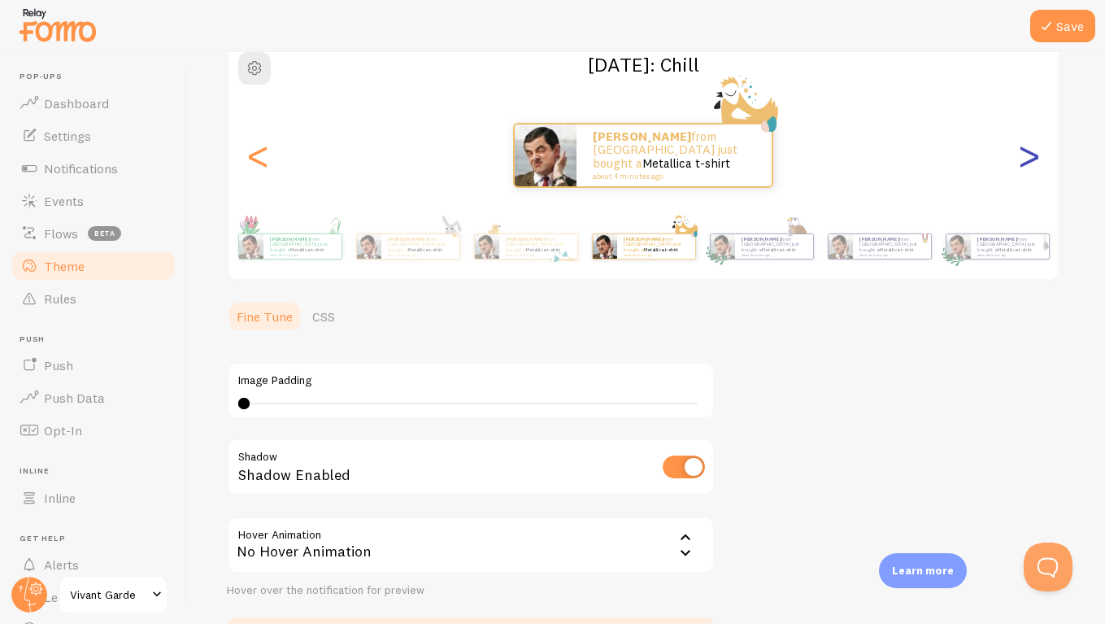
click at [1031, 170] on div ">" at bounding box center [1029, 155] width 20 height 117
click at [1031, 169] on div ">" at bounding box center [1029, 155] width 20 height 117
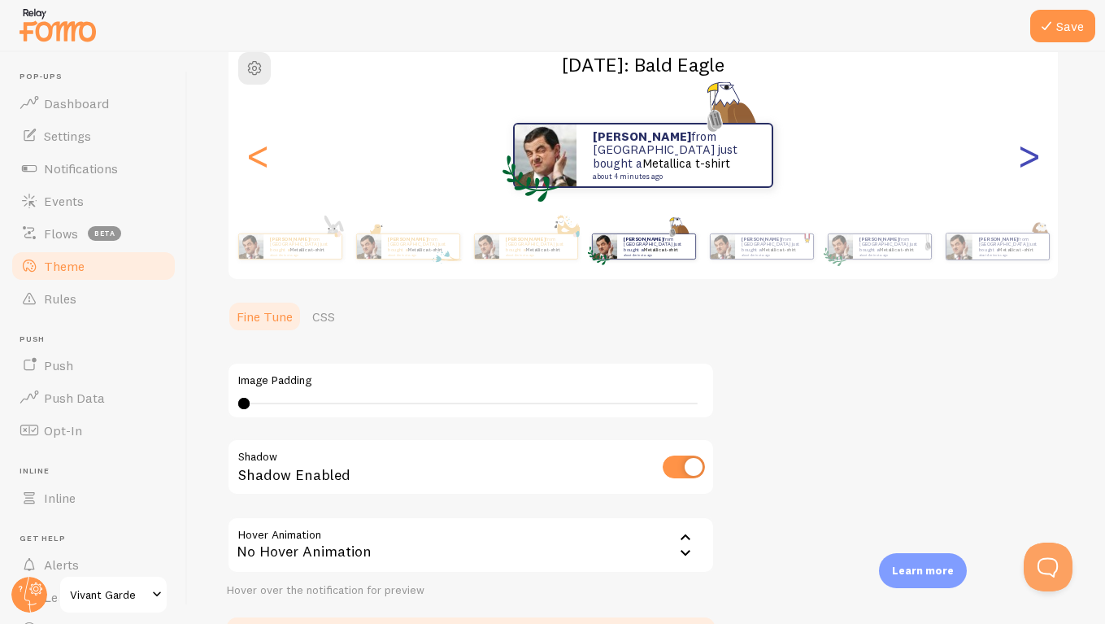
click at [1031, 163] on div ">" at bounding box center [1029, 155] width 20 height 117
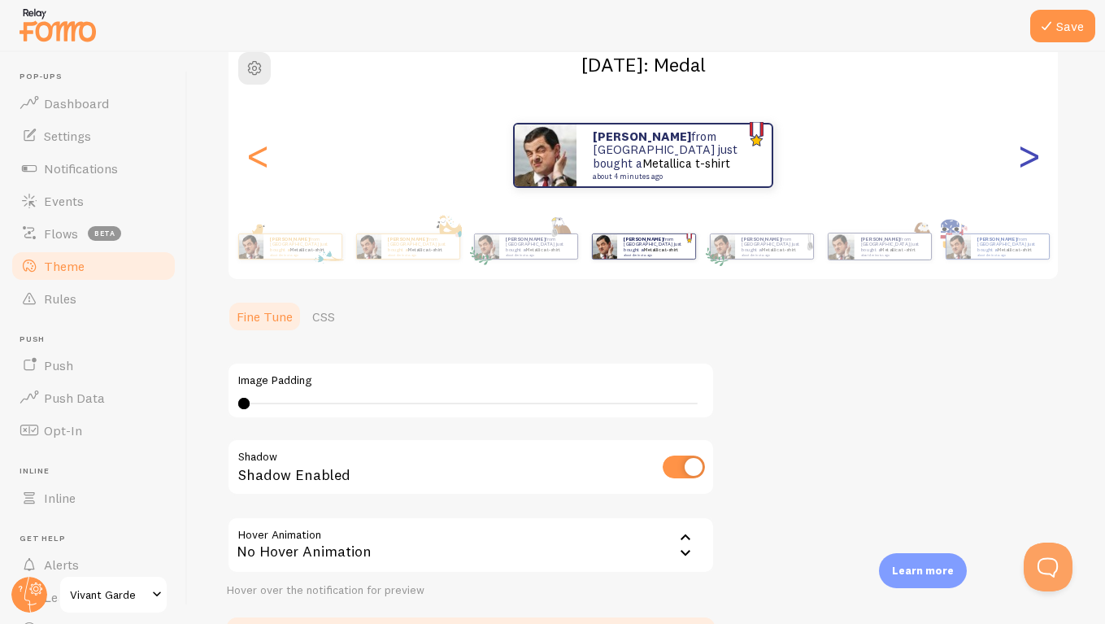
click at [1031, 163] on div ">" at bounding box center [1029, 155] width 20 height 117
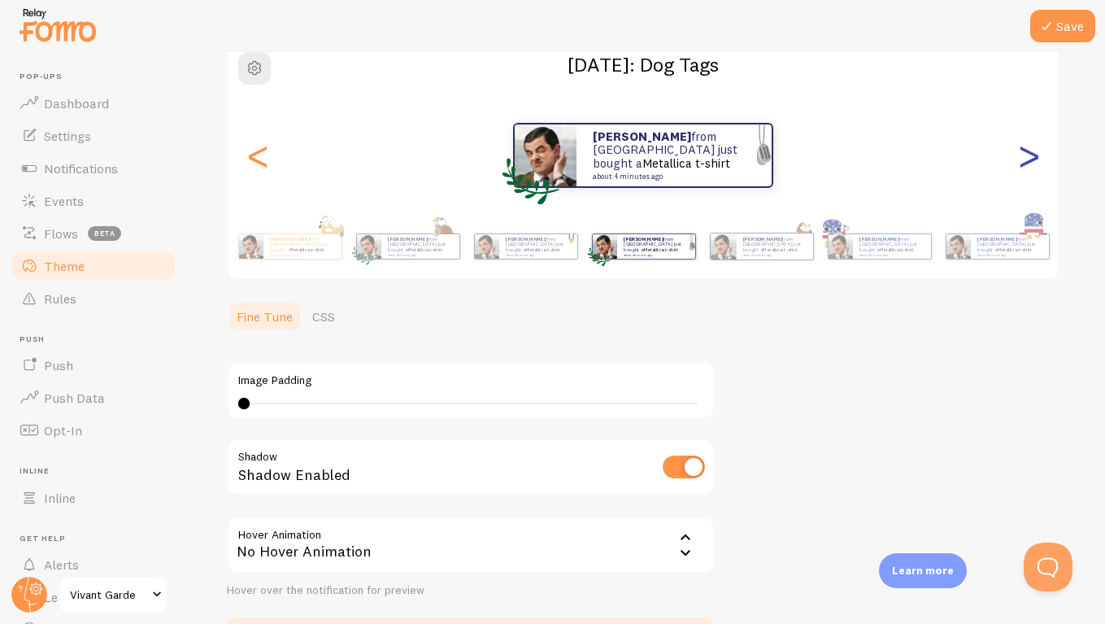
click at [1031, 163] on div ">" at bounding box center [1029, 155] width 20 height 117
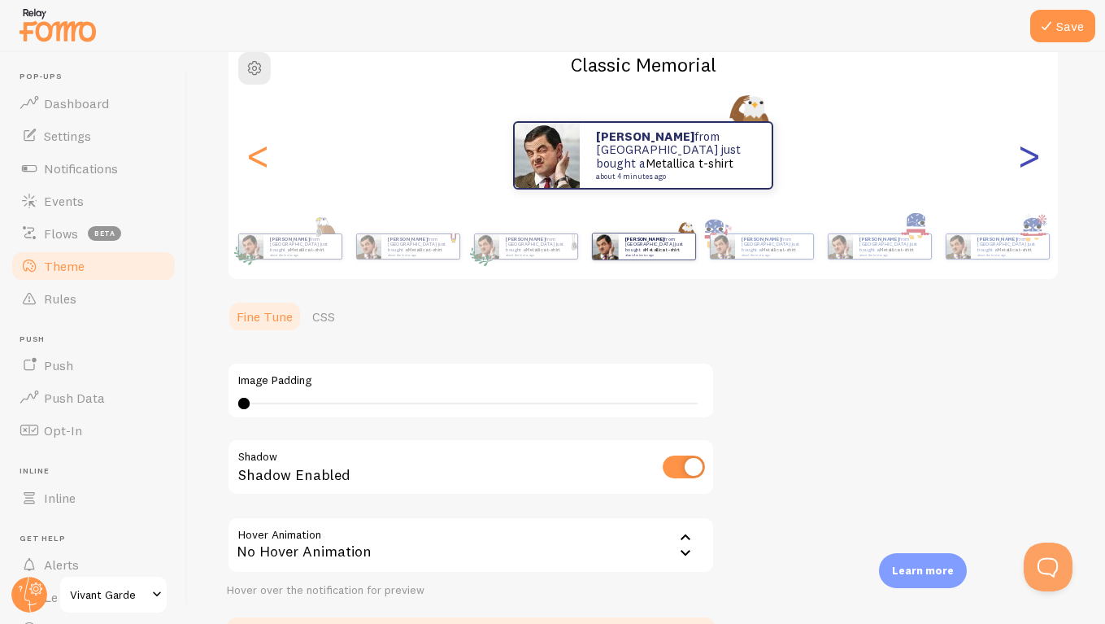
click at [1031, 163] on div ">" at bounding box center [1029, 155] width 20 height 117
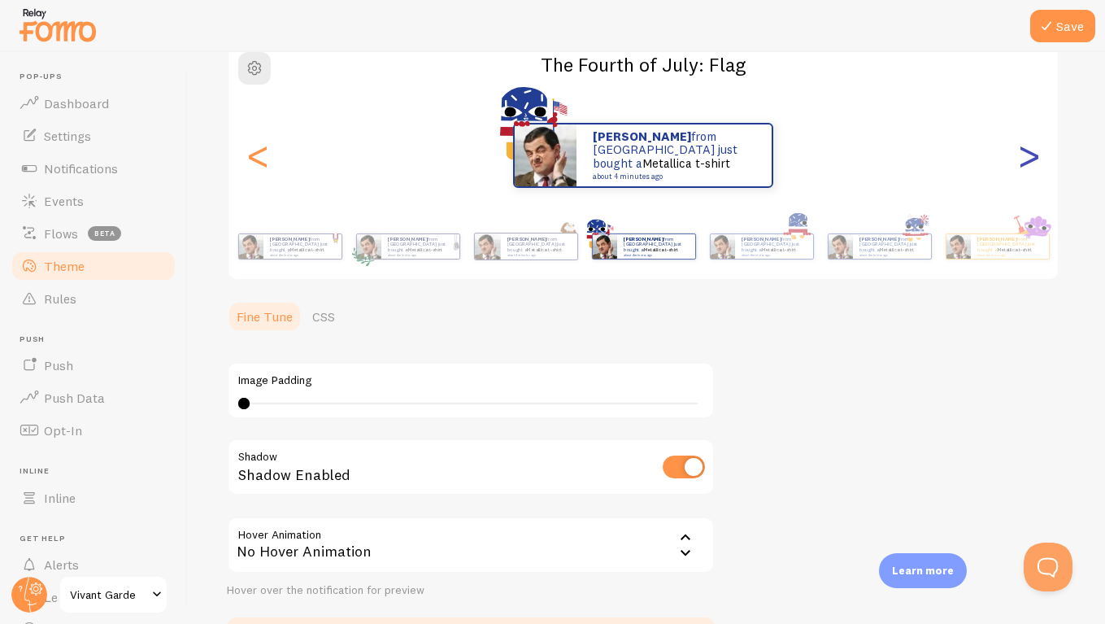
click at [1031, 163] on div ">" at bounding box center [1029, 155] width 20 height 117
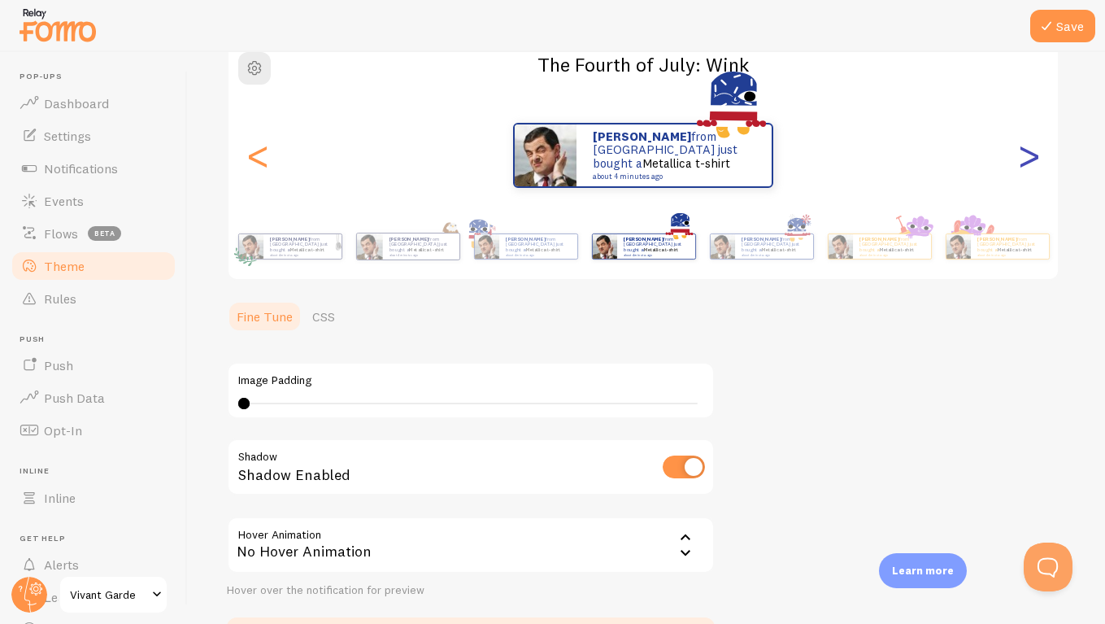
click at [1031, 163] on div ">" at bounding box center [1029, 155] width 20 height 117
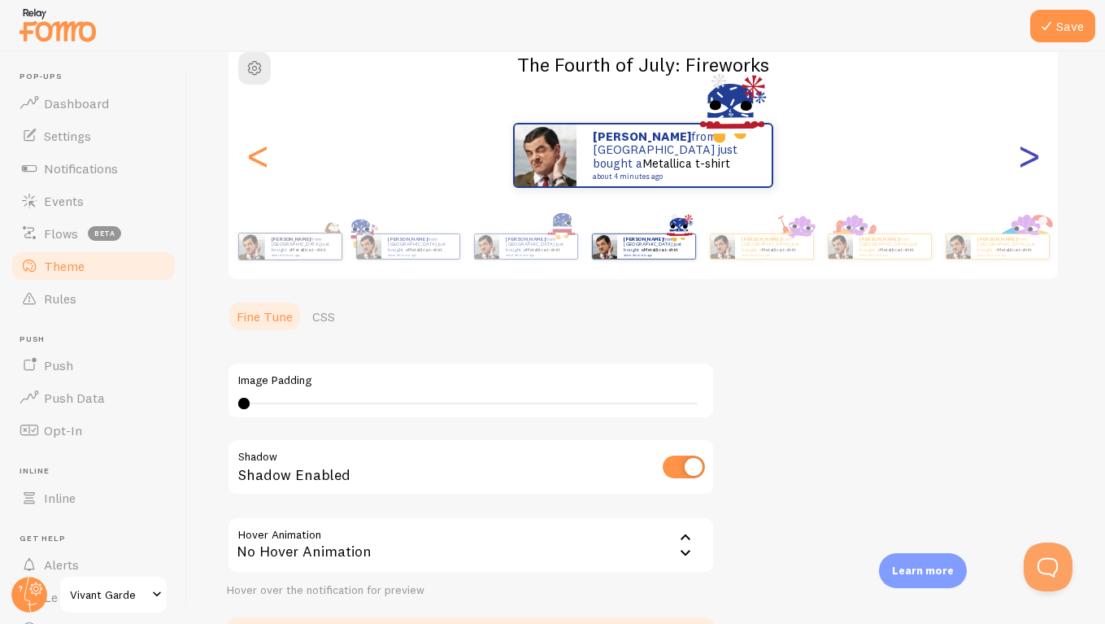
click at [1031, 163] on div ">" at bounding box center [1029, 155] width 20 height 117
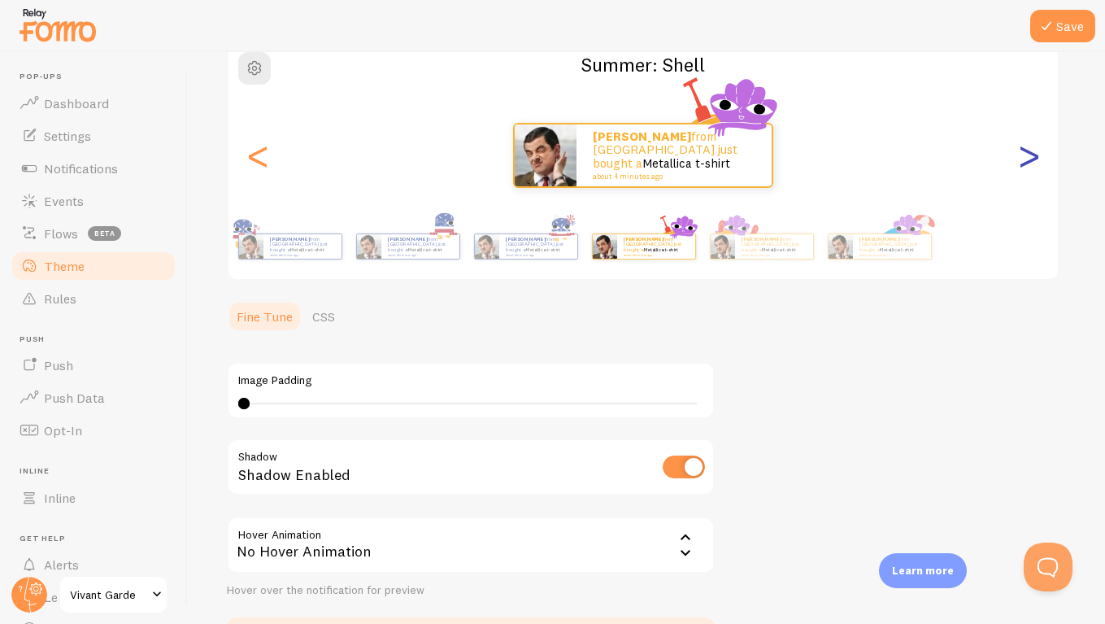
click at [1031, 163] on div ">" at bounding box center [1029, 155] width 20 height 117
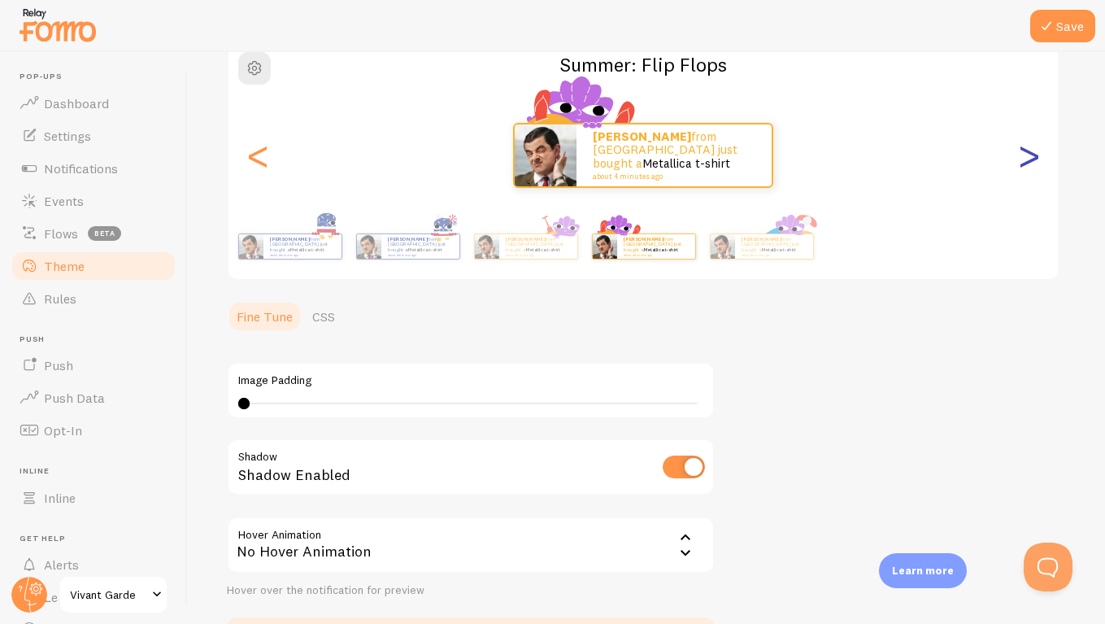
click at [1031, 164] on div ">" at bounding box center [1029, 155] width 20 height 117
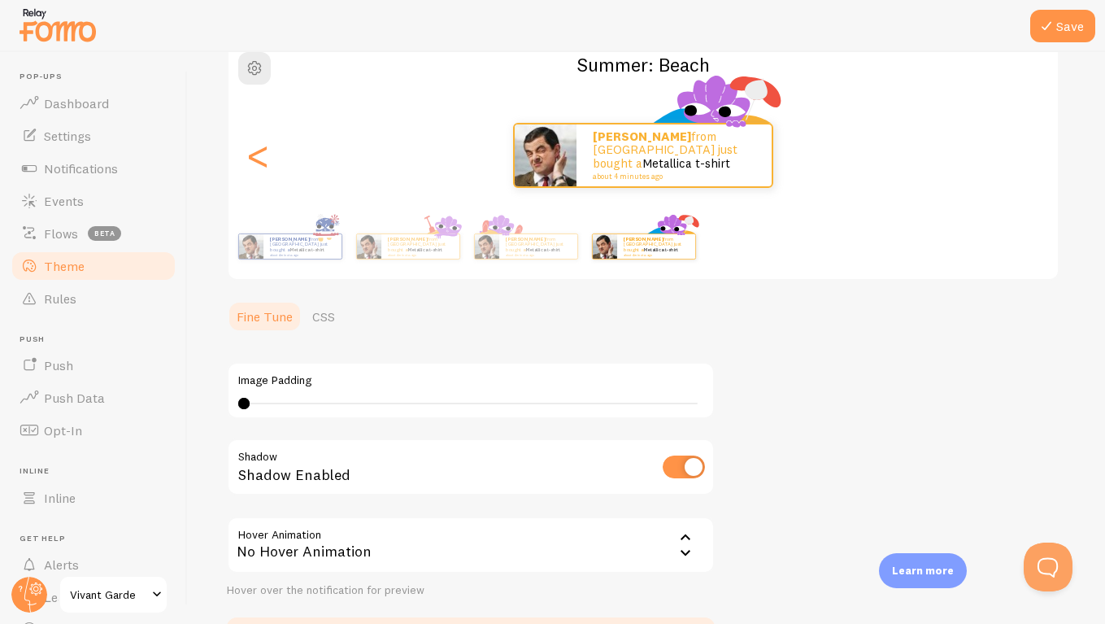
click at [1031, 164] on div "[PERSON_NAME] from [GEOGRAPHIC_DATA] just bought a Metallica t-shirt about 4 mi…" at bounding box center [644, 155] width 830 height 65
click at [255, 160] on div "<" at bounding box center [258, 155] width 20 height 117
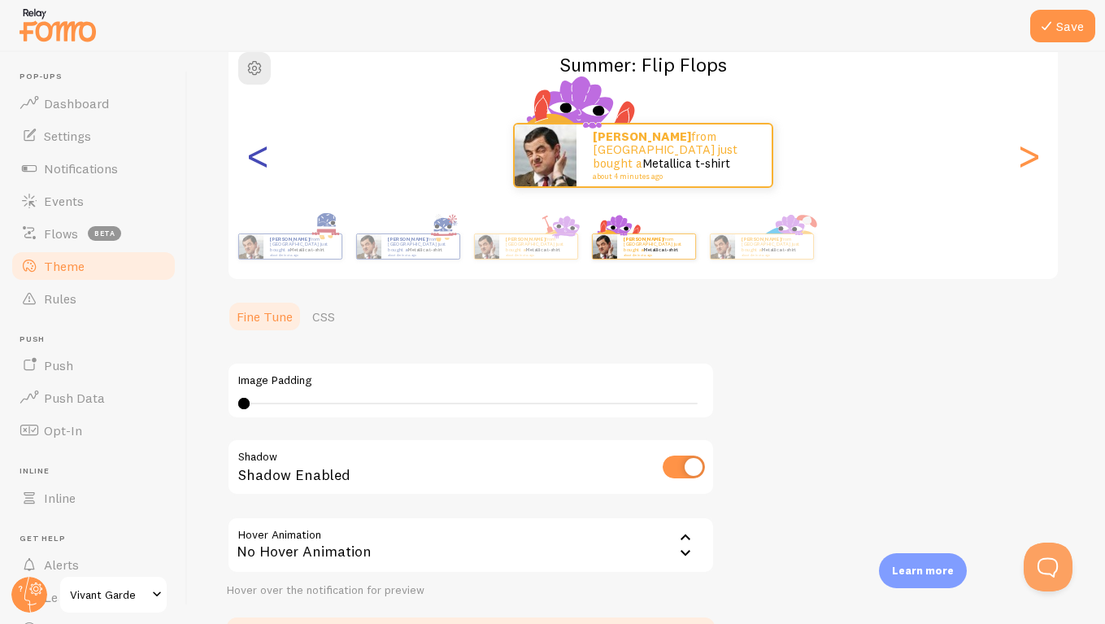
click at [255, 160] on div "<" at bounding box center [258, 155] width 20 height 117
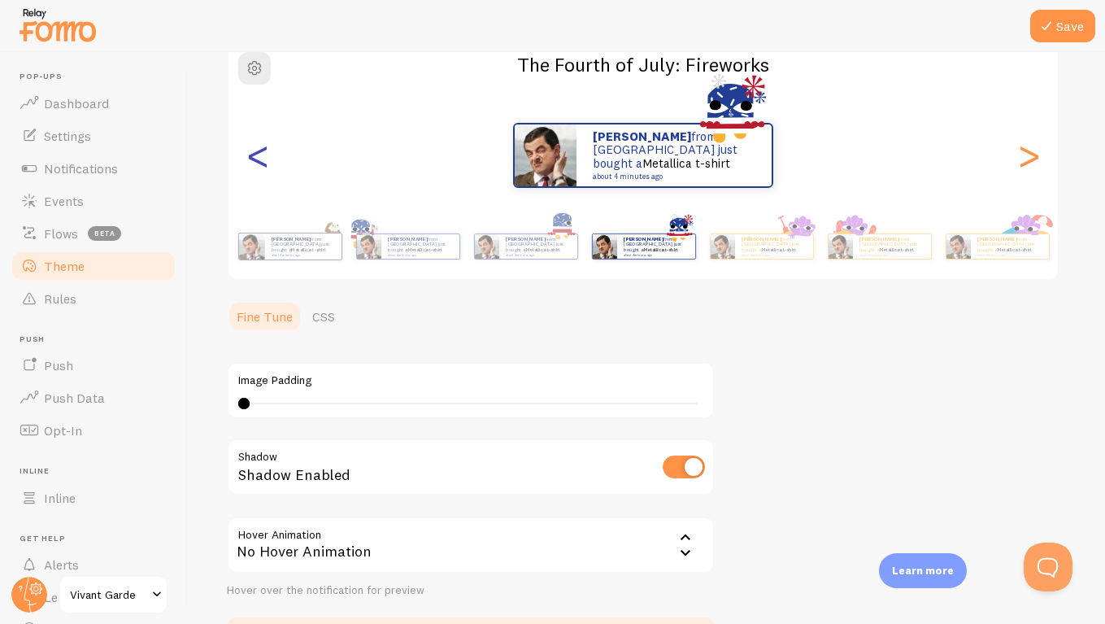
click at [255, 156] on div "<" at bounding box center [258, 155] width 20 height 117
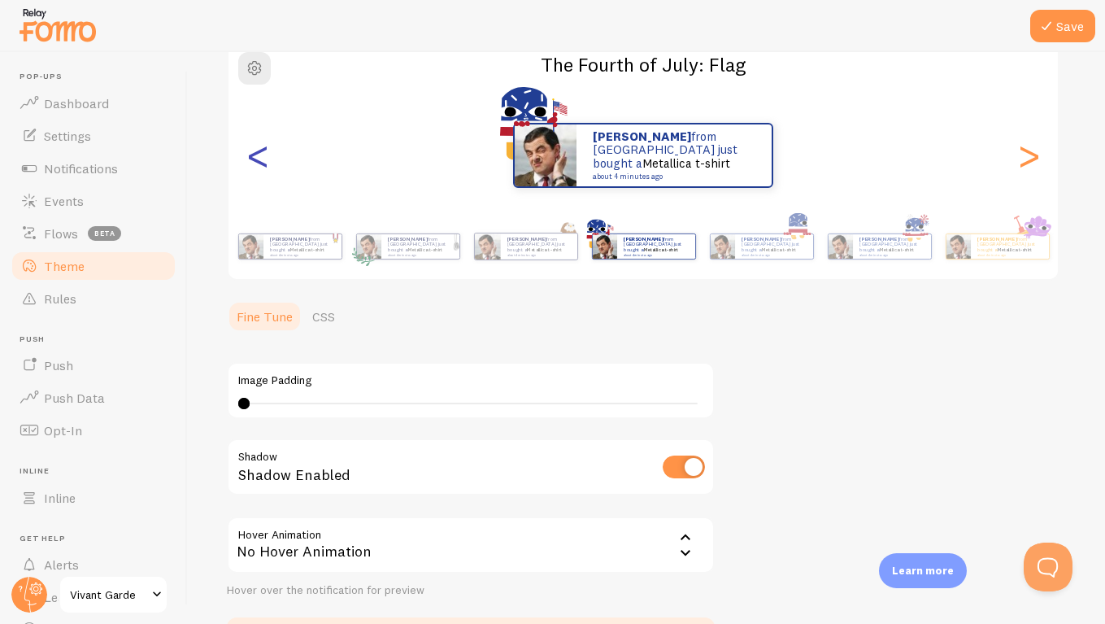
click at [268, 160] on div "<" at bounding box center [258, 155] width 20 height 117
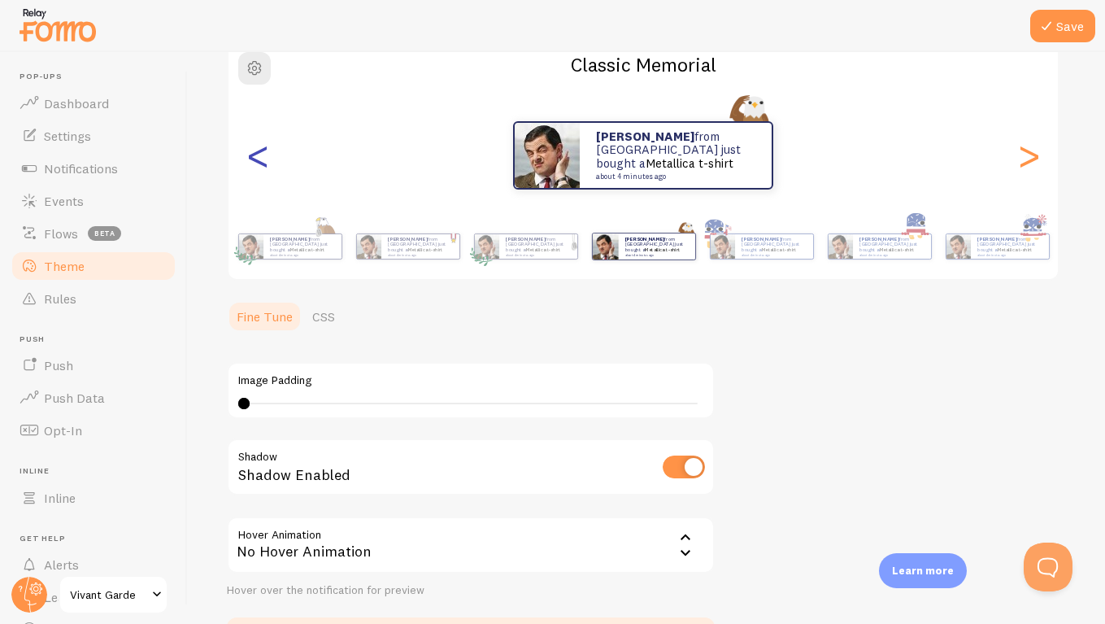
click at [268, 160] on div "<" at bounding box center [258, 155] width 20 height 117
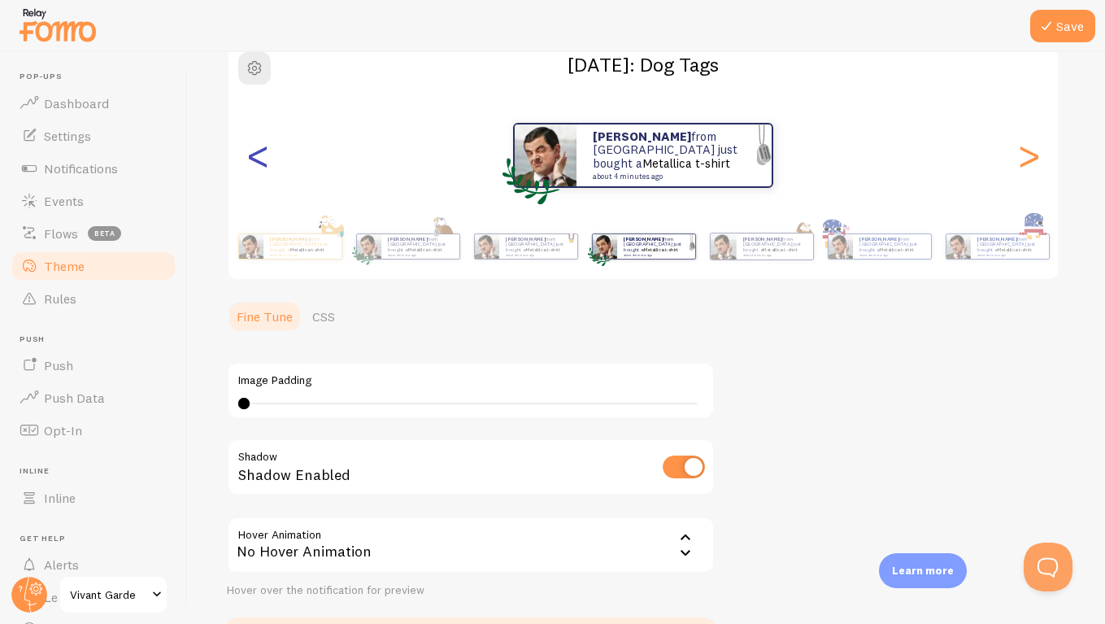
click at [268, 160] on div "<" at bounding box center [258, 155] width 20 height 117
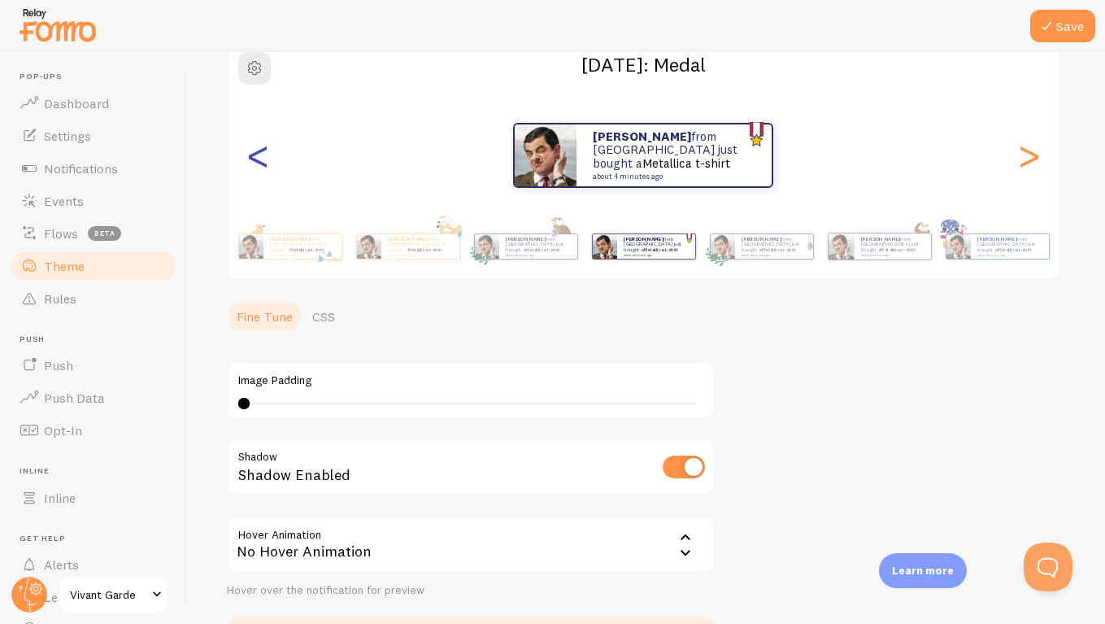
click at [268, 160] on div "<" at bounding box center [258, 155] width 20 height 117
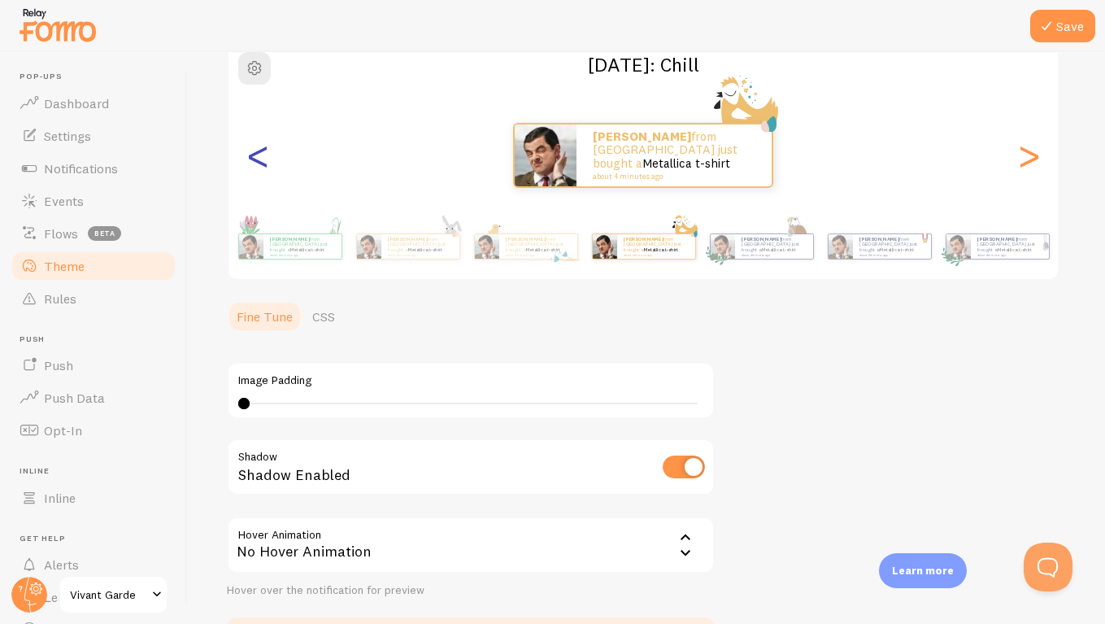
click at [268, 160] on div "<" at bounding box center [258, 155] width 20 height 117
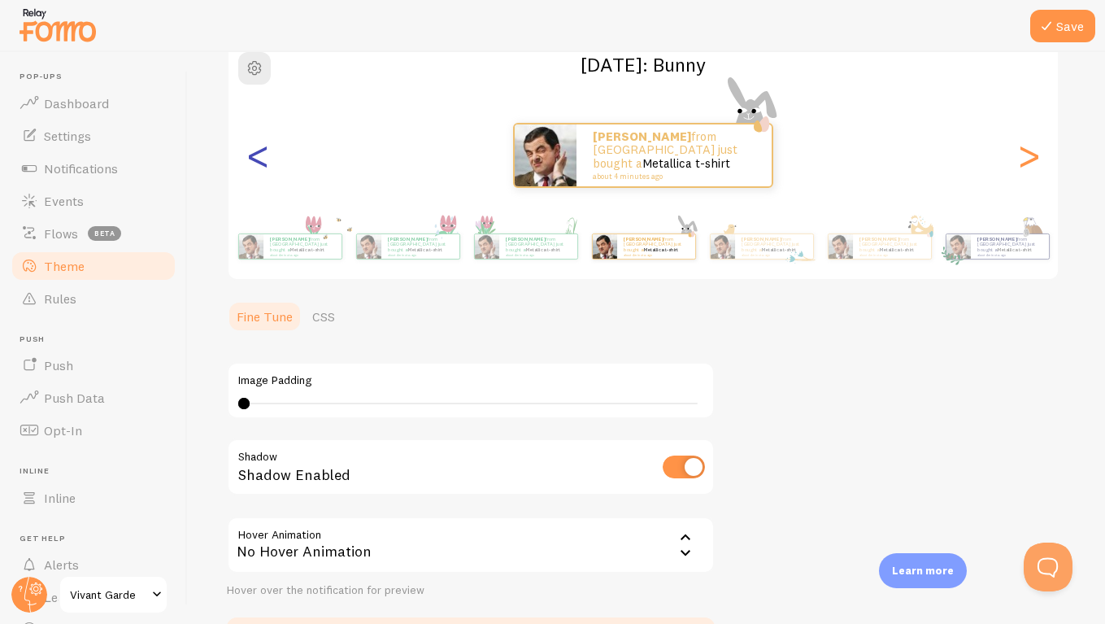
click at [268, 160] on div "<" at bounding box center [258, 155] width 20 height 117
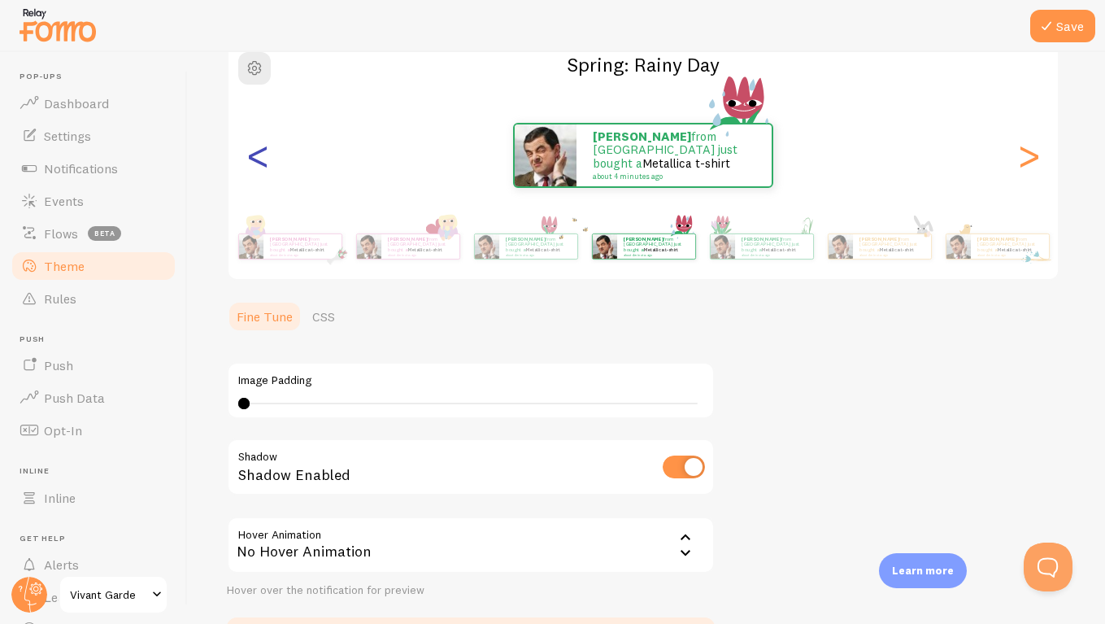
click at [268, 160] on div "<" at bounding box center [258, 155] width 20 height 117
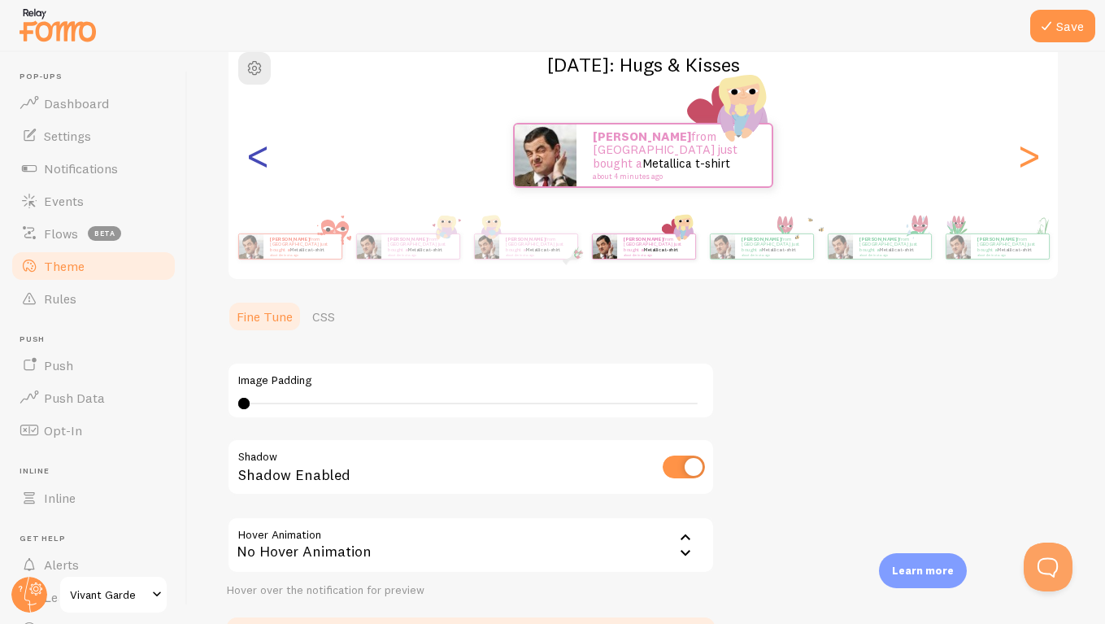
click at [268, 160] on div "<" at bounding box center [258, 155] width 20 height 117
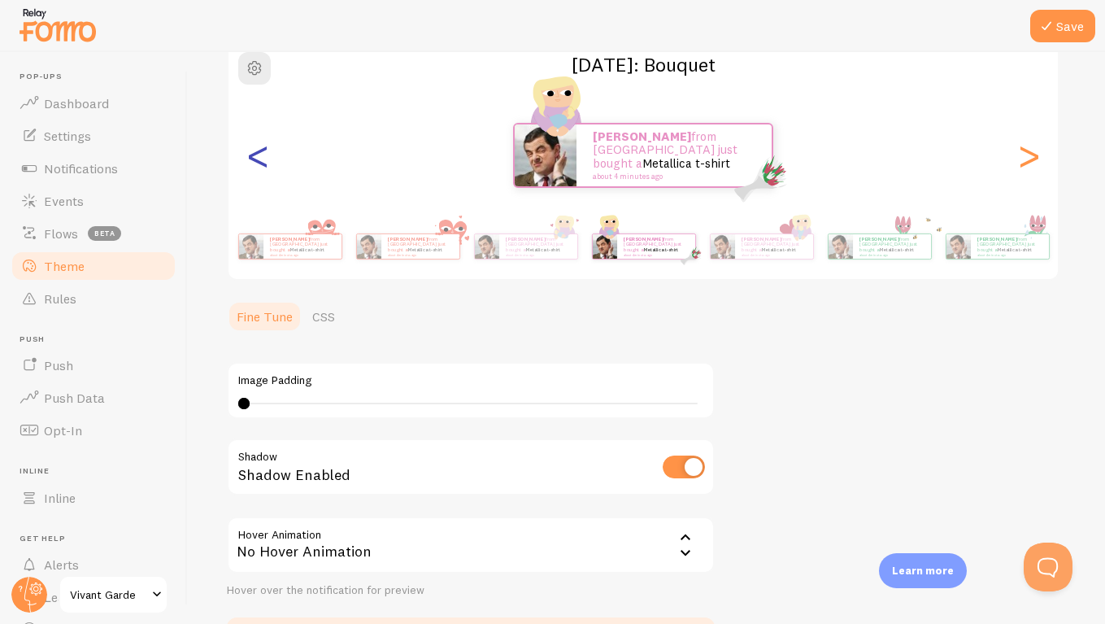
click at [268, 160] on div "<" at bounding box center [258, 155] width 20 height 117
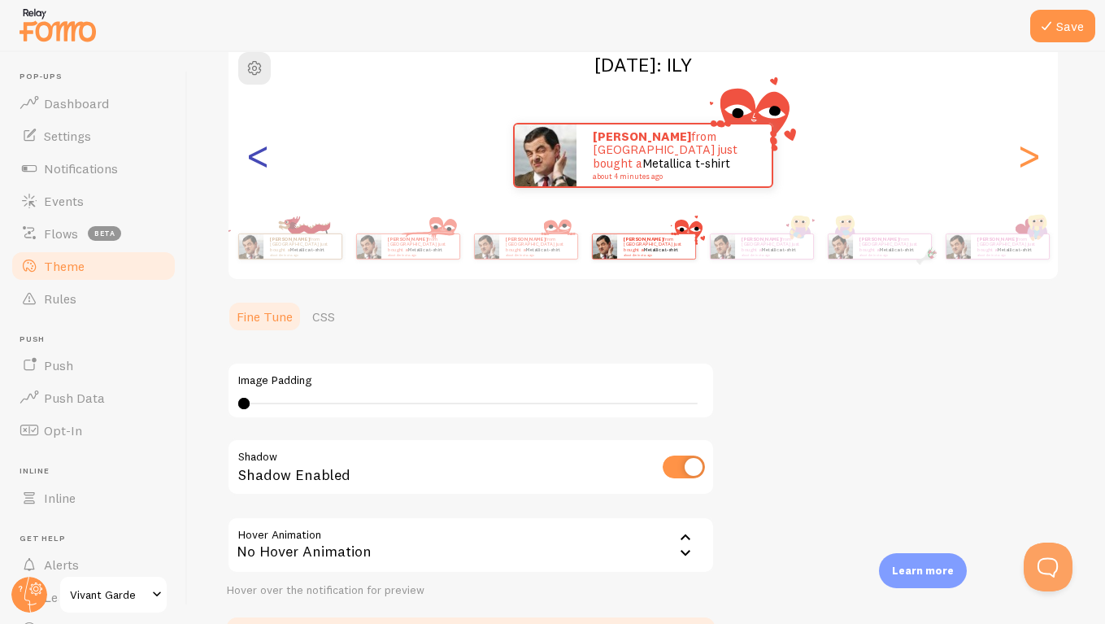
click at [268, 160] on div "<" at bounding box center [258, 155] width 20 height 117
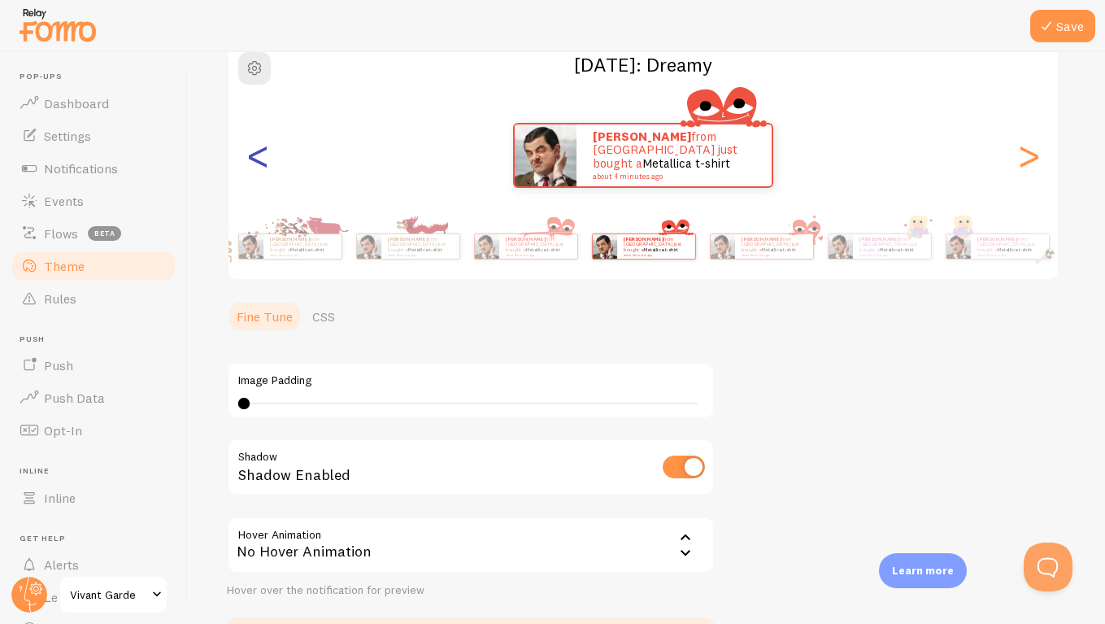
click at [268, 160] on div "<" at bounding box center [258, 155] width 20 height 117
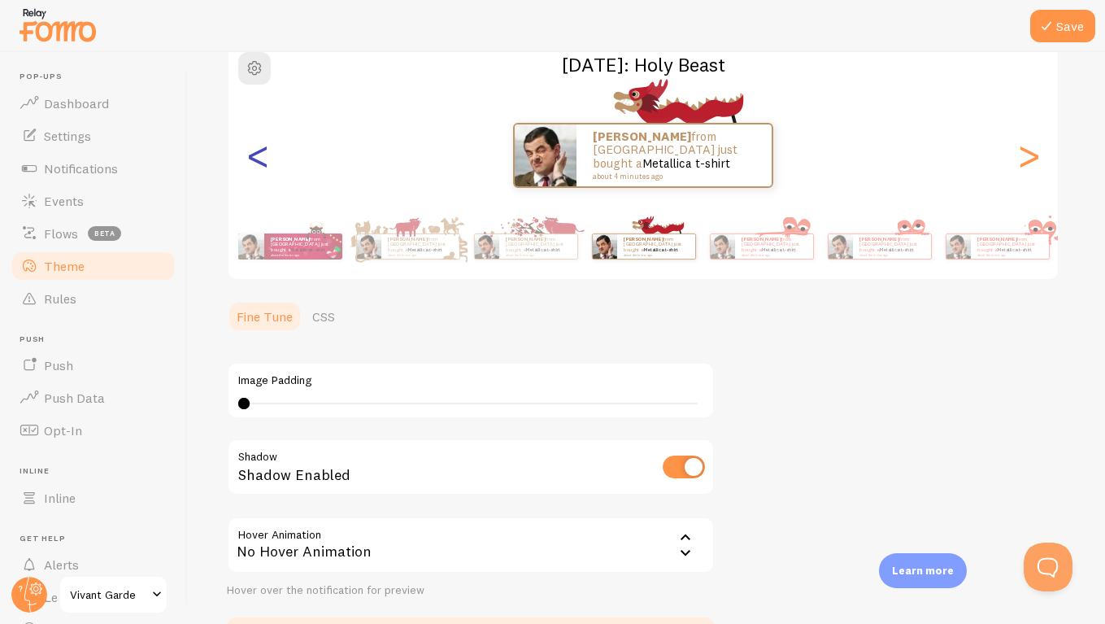
click at [268, 160] on div "<" at bounding box center [258, 155] width 20 height 117
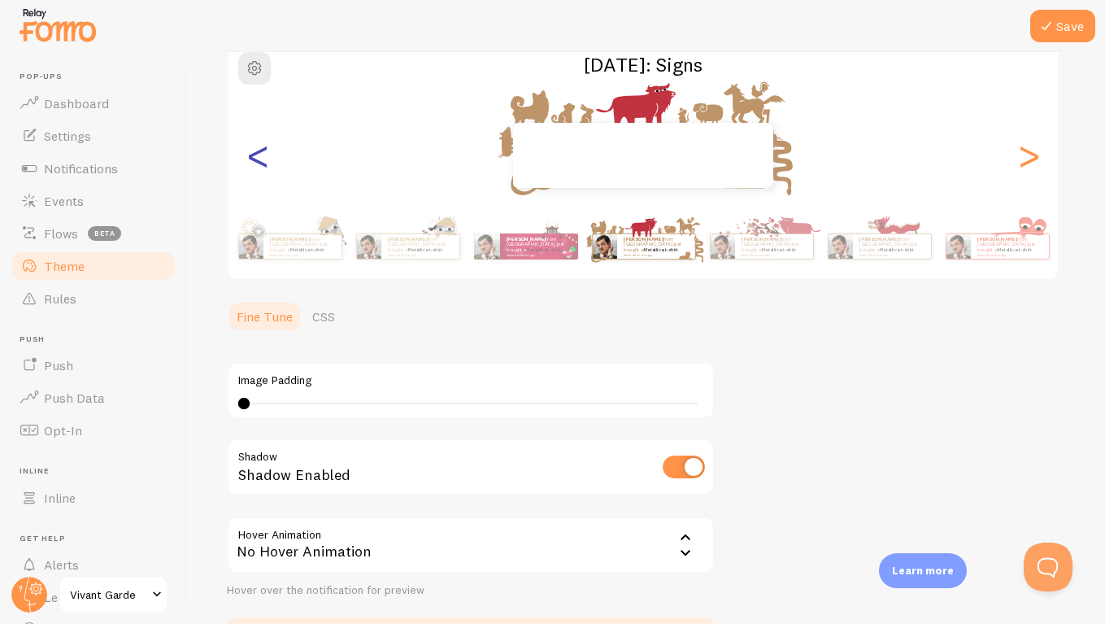
click at [268, 160] on div "<" at bounding box center [258, 155] width 20 height 117
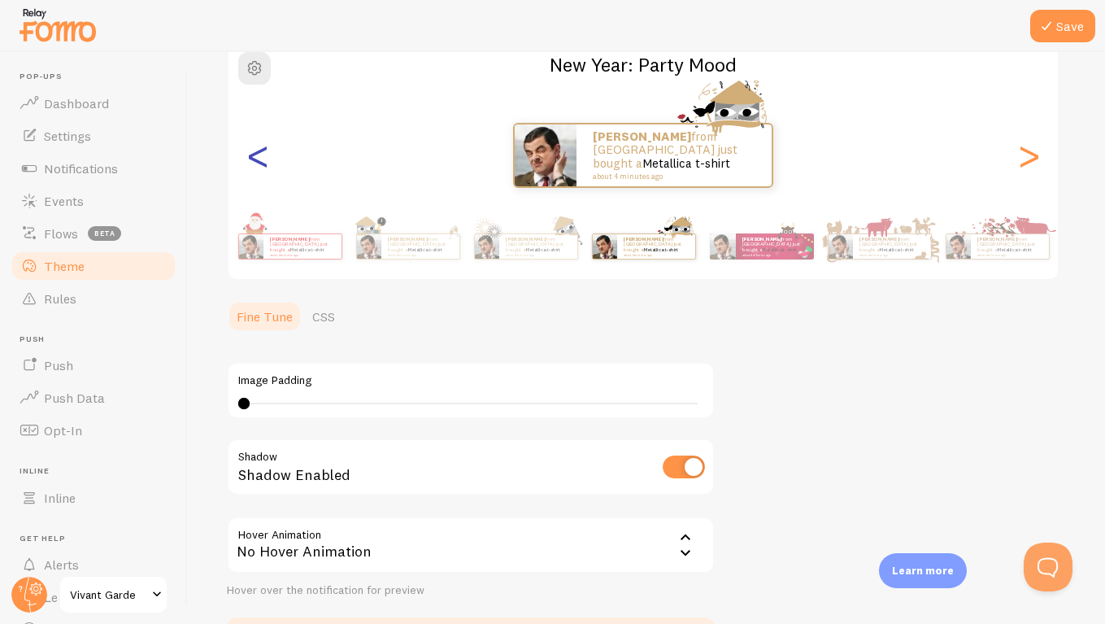
click at [268, 160] on div "<" at bounding box center [258, 155] width 20 height 117
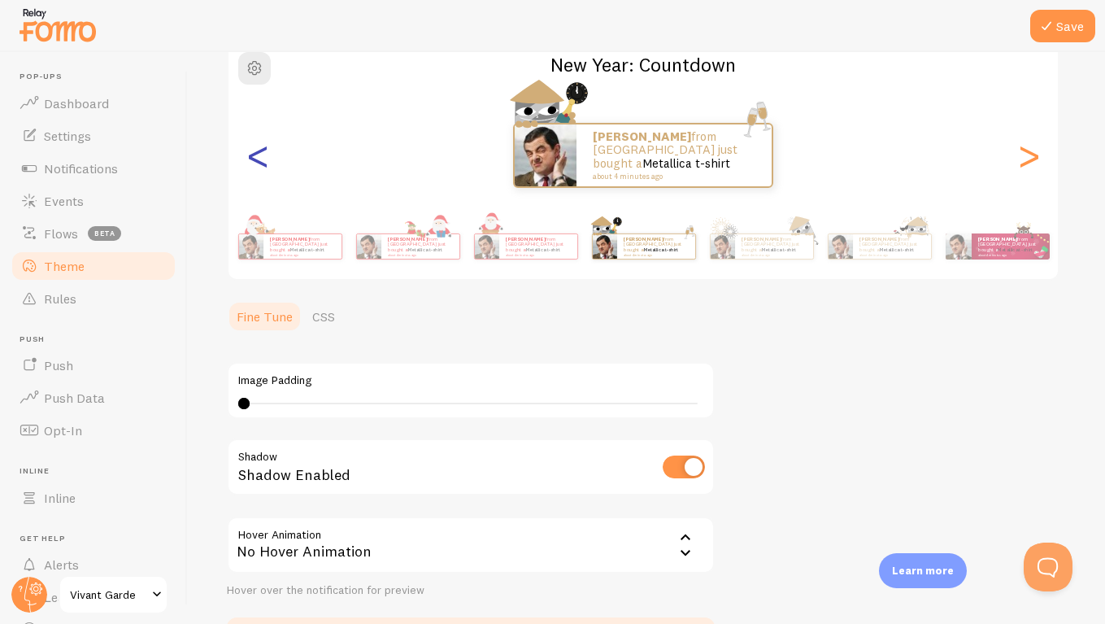
click at [268, 160] on div "<" at bounding box center [258, 155] width 20 height 117
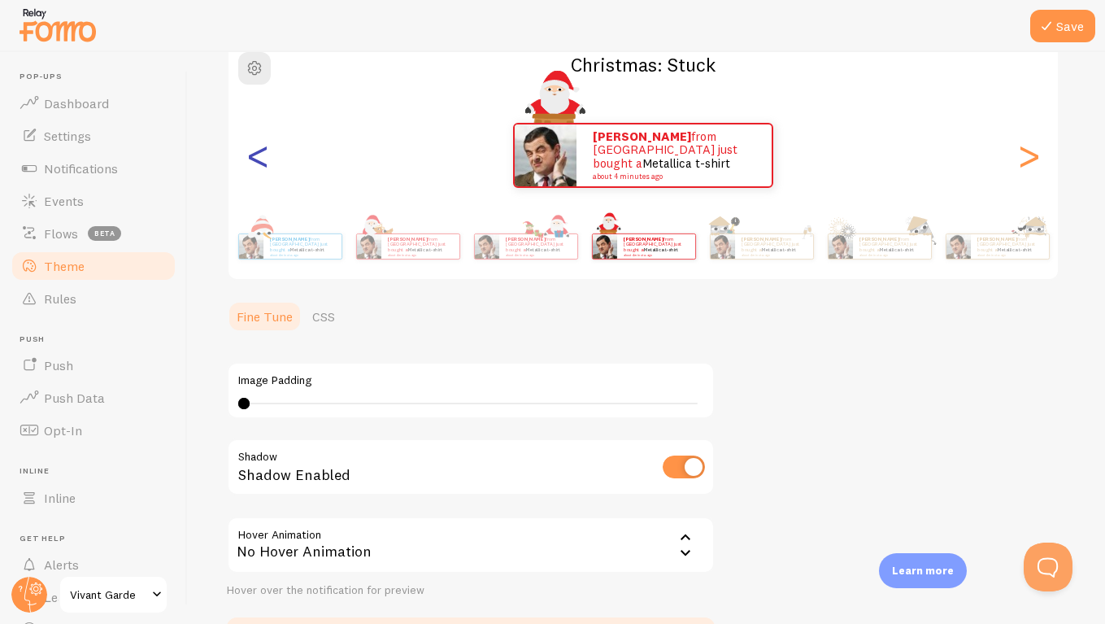
click at [268, 160] on div "<" at bounding box center [258, 155] width 20 height 117
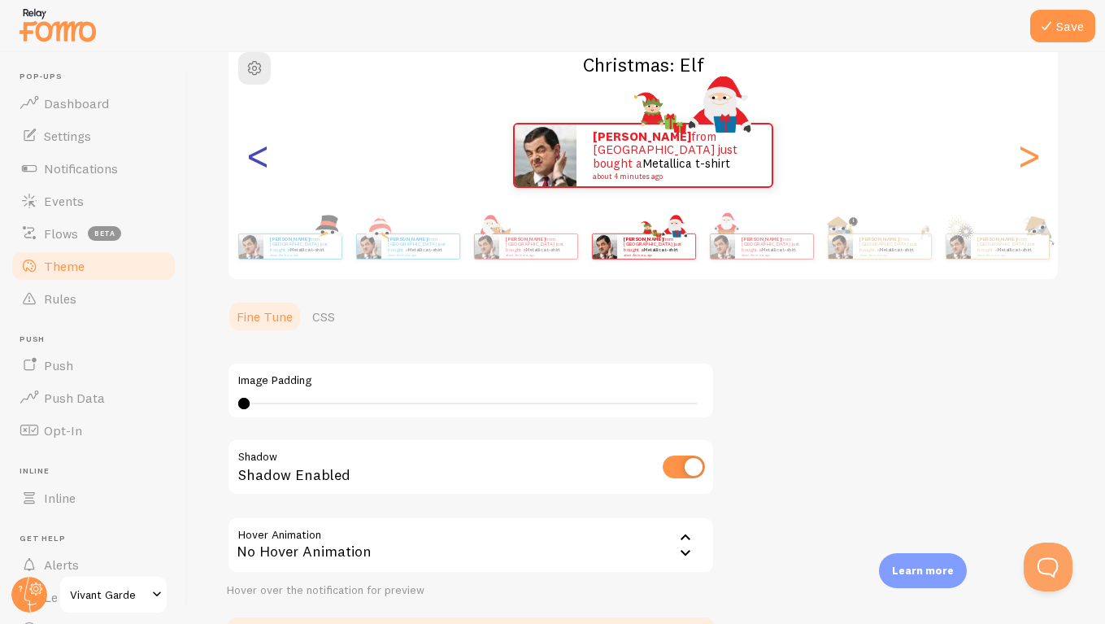
click at [268, 160] on div "<" at bounding box center [258, 155] width 20 height 117
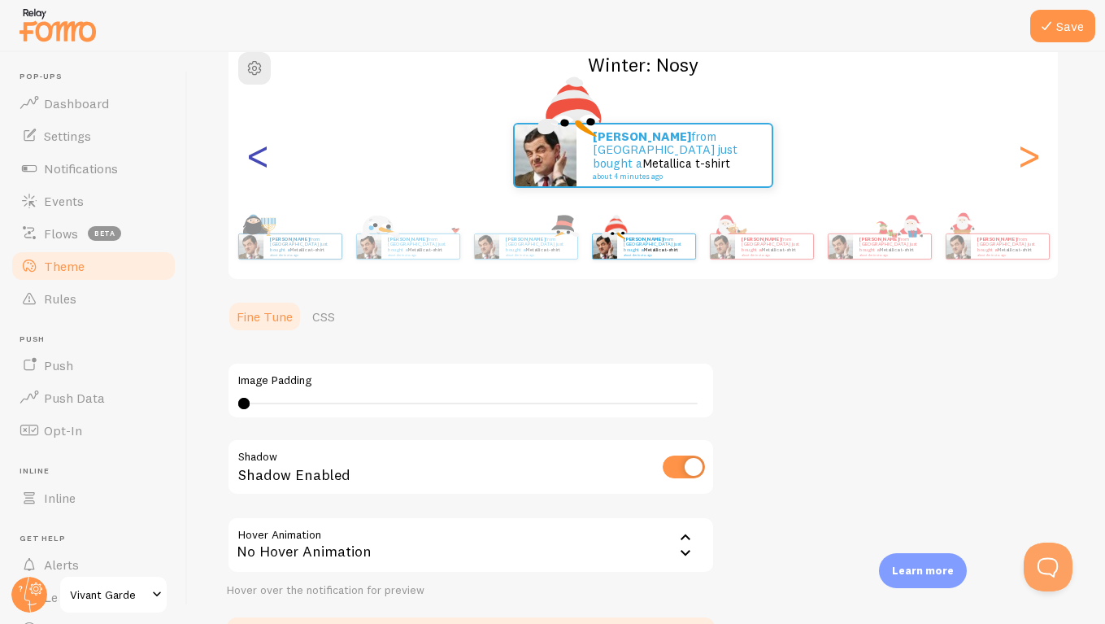
click at [268, 160] on div "<" at bounding box center [258, 155] width 20 height 117
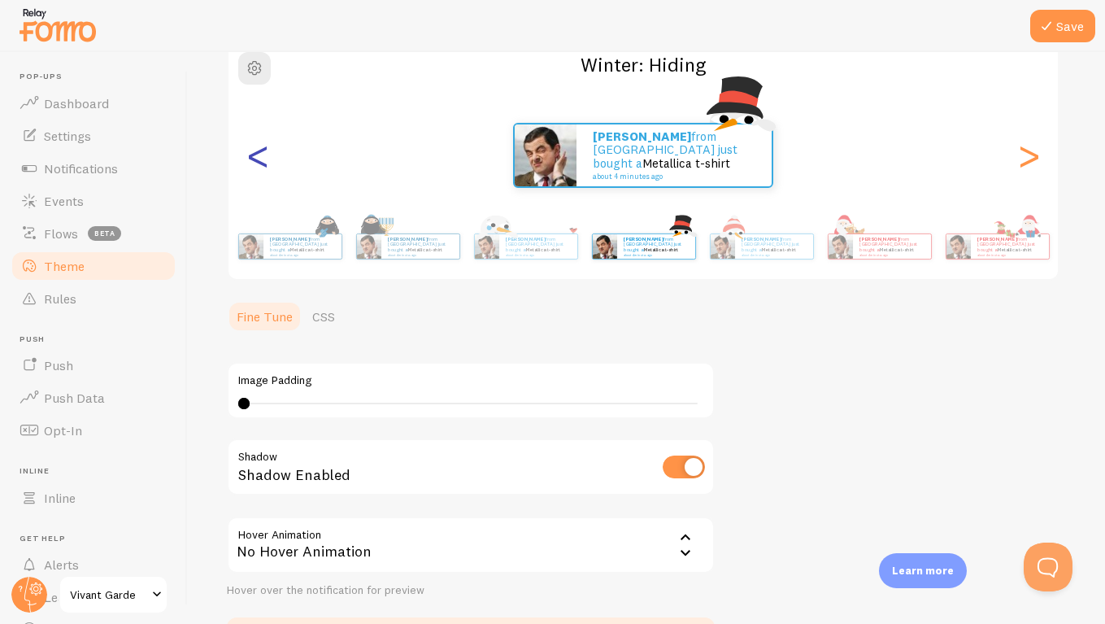
click at [268, 160] on div "<" at bounding box center [258, 155] width 20 height 117
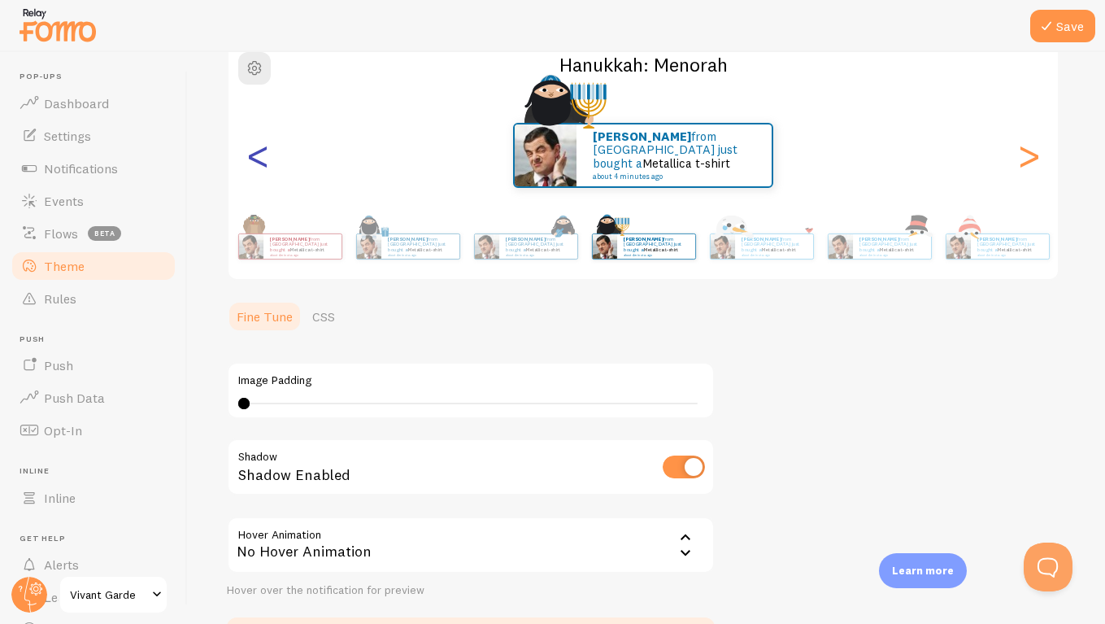
click at [268, 160] on div "<" at bounding box center [258, 155] width 20 height 117
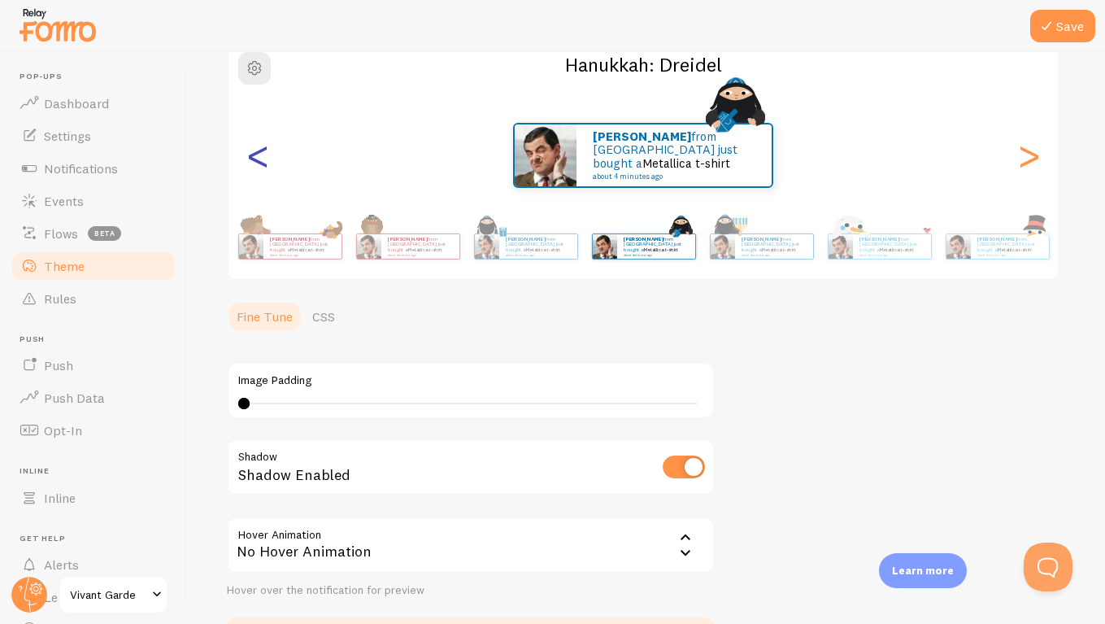
click at [268, 160] on div "<" at bounding box center [258, 155] width 20 height 117
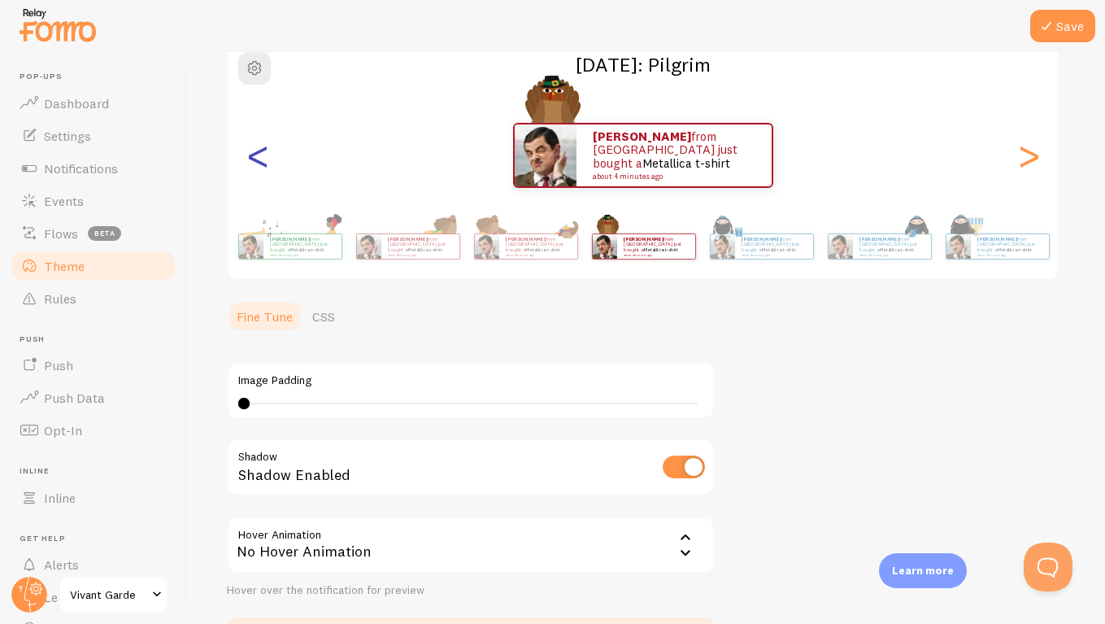
click at [268, 160] on div "<" at bounding box center [258, 155] width 20 height 117
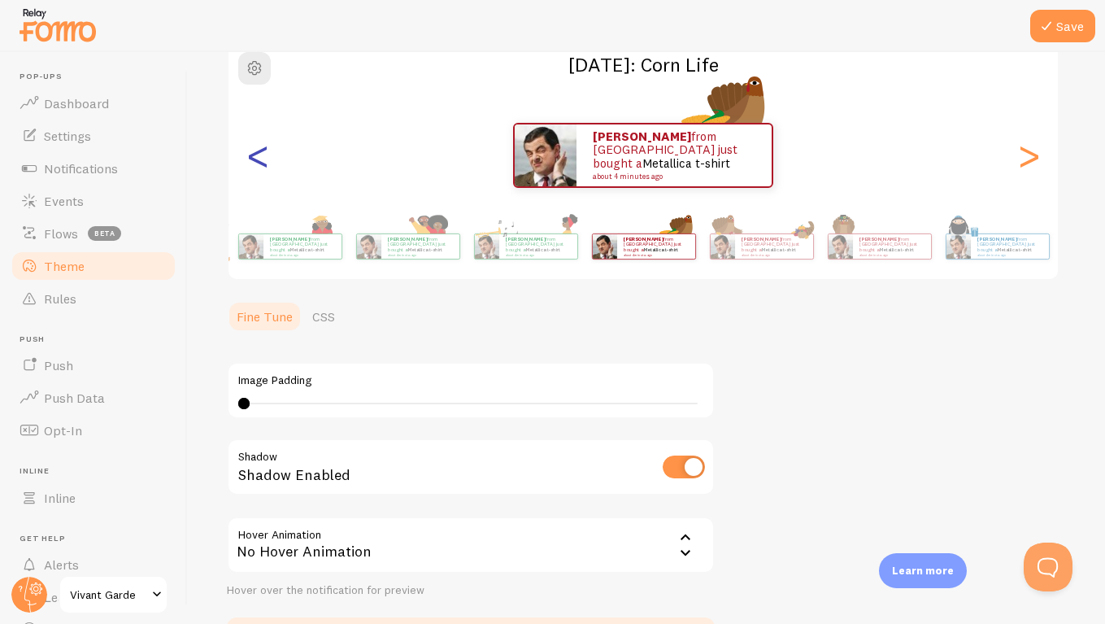
click at [268, 160] on div "<" at bounding box center [258, 155] width 20 height 117
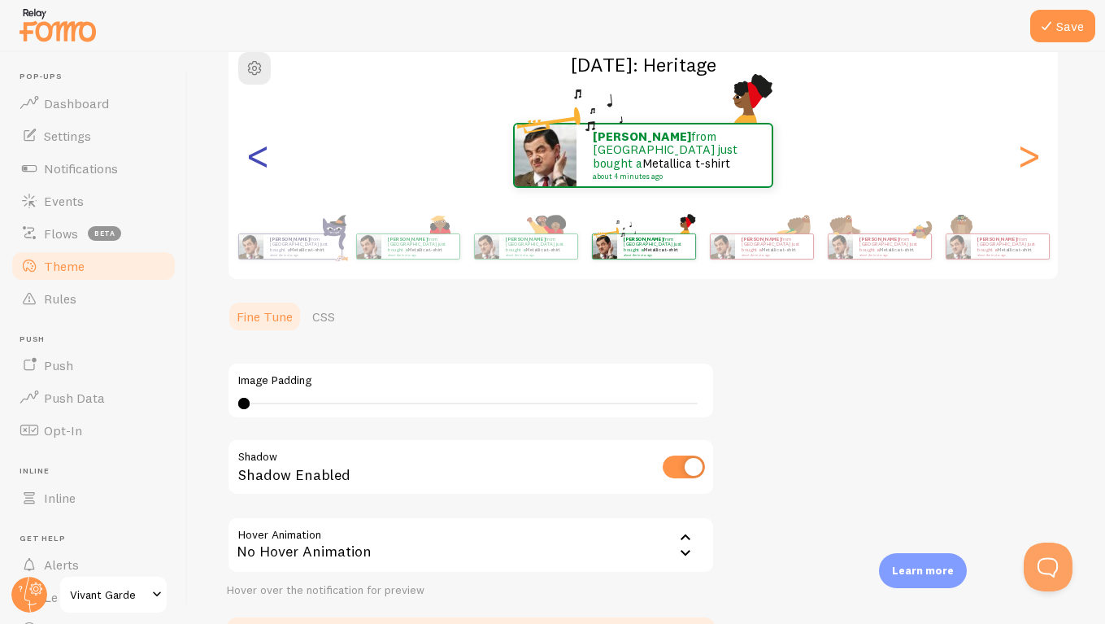
click at [268, 160] on div "<" at bounding box center [258, 155] width 20 height 117
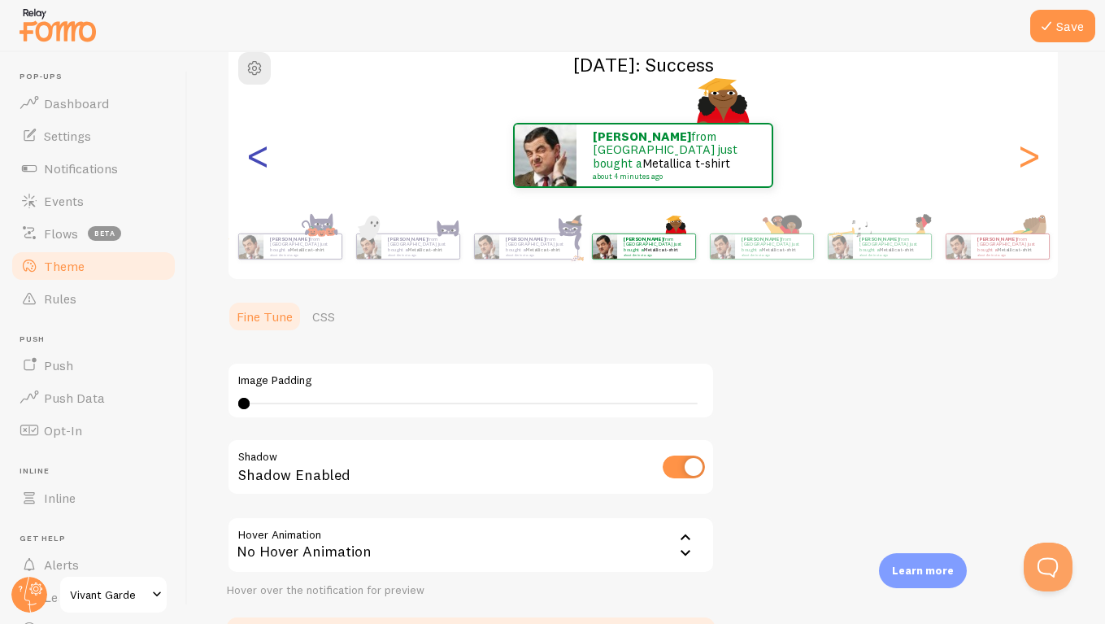
click at [268, 160] on div "<" at bounding box center [258, 155] width 20 height 117
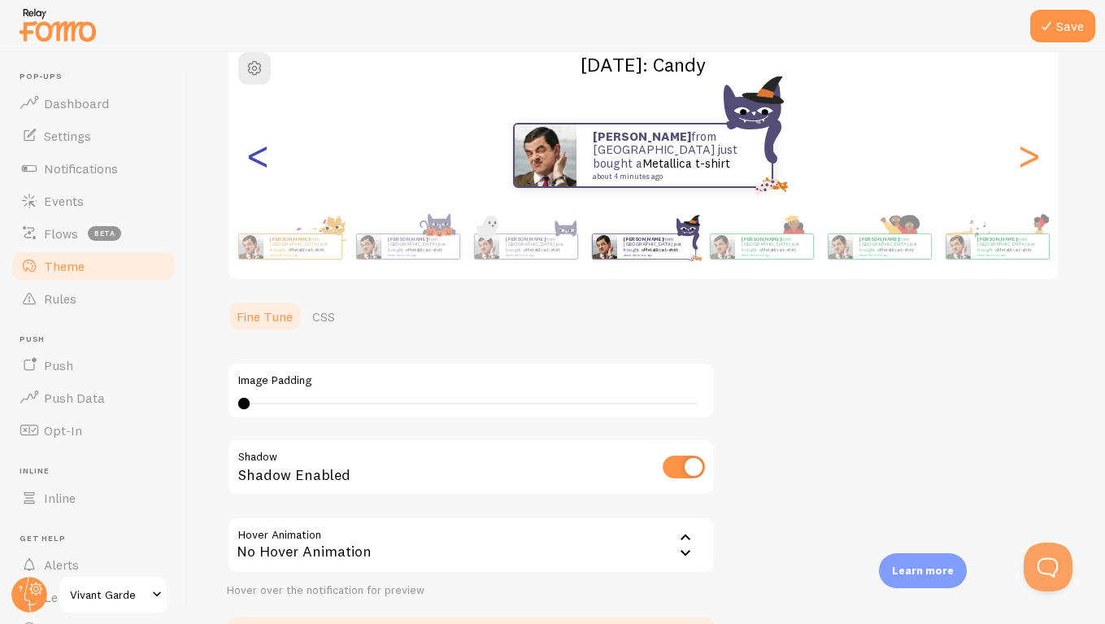
click at [268, 160] on div "<" at bounding box center [258, 155] width 20 height 117
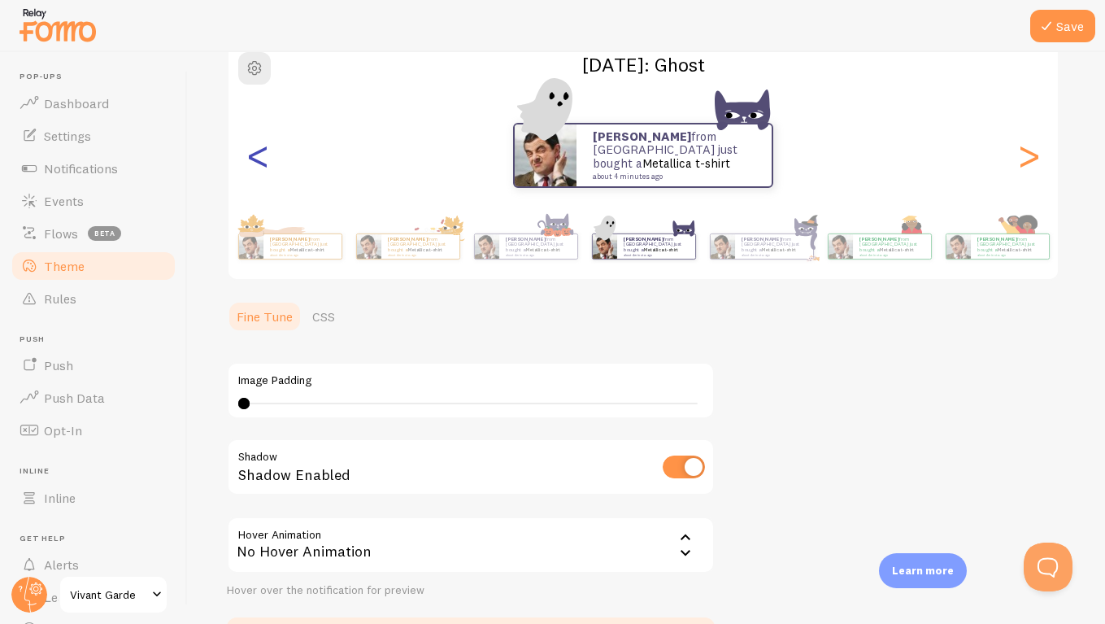
click at [268, 160] on div "<" at bounding box center [258, 155] width 20 height 117
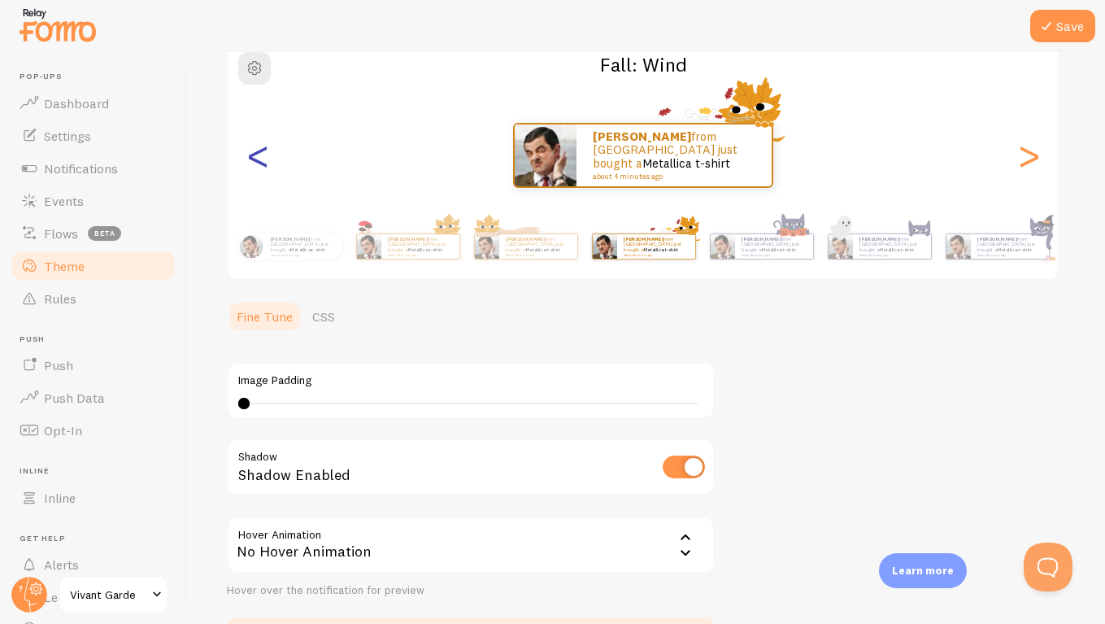
click at [268, 160] on div "<" at bounding box center [258, 155] width 20 height 117
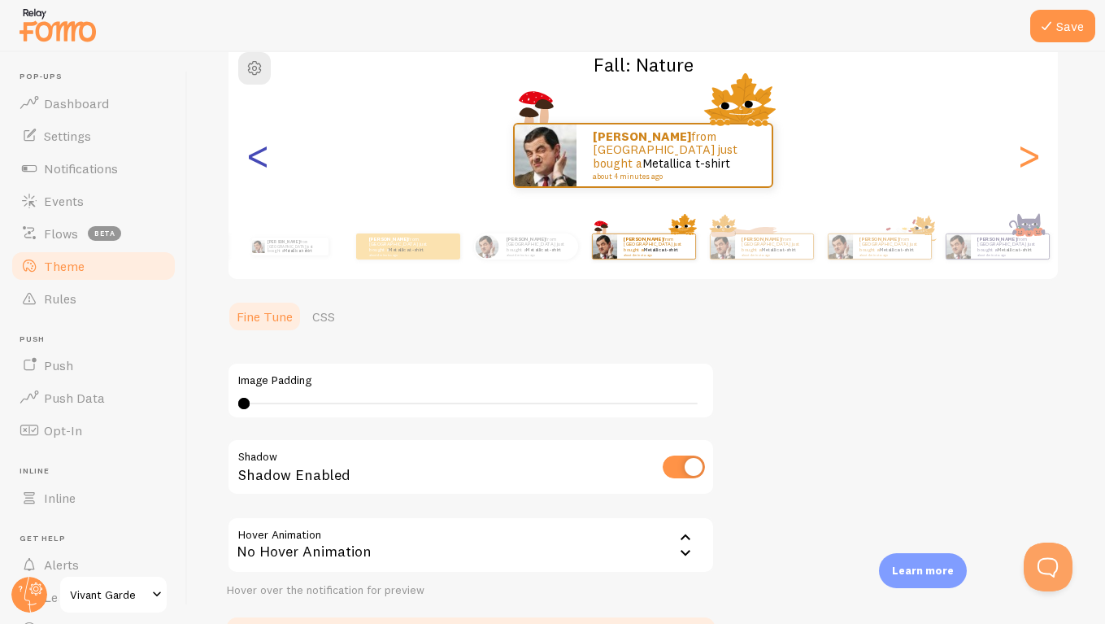
click at [268, 160] on div "<" at bounding box center [258, 155] width 20 height 117
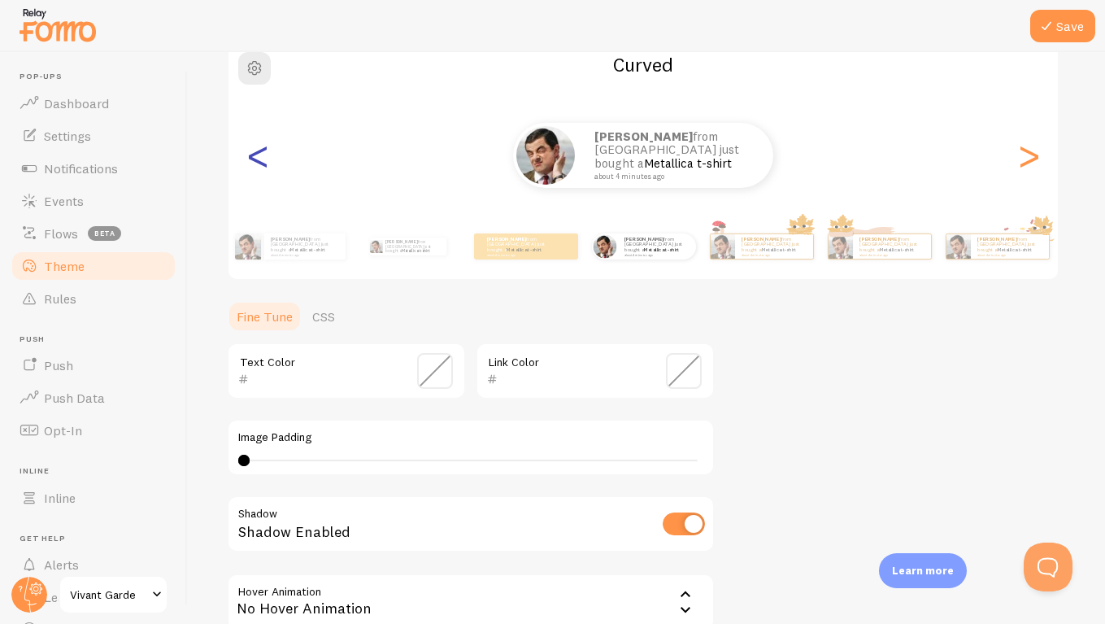
click at [268, 160] on div "<" at bounding box center [258, 155] width 20 height 117
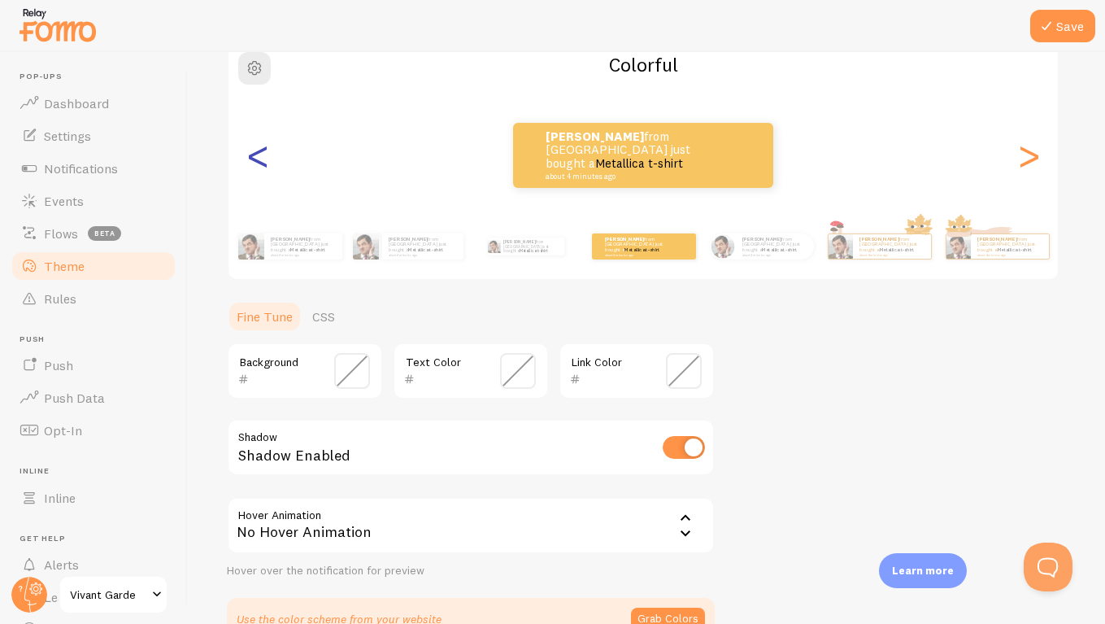
click at [268, 160] on div "<" at bounding box center [258, 155] width 20 height 117
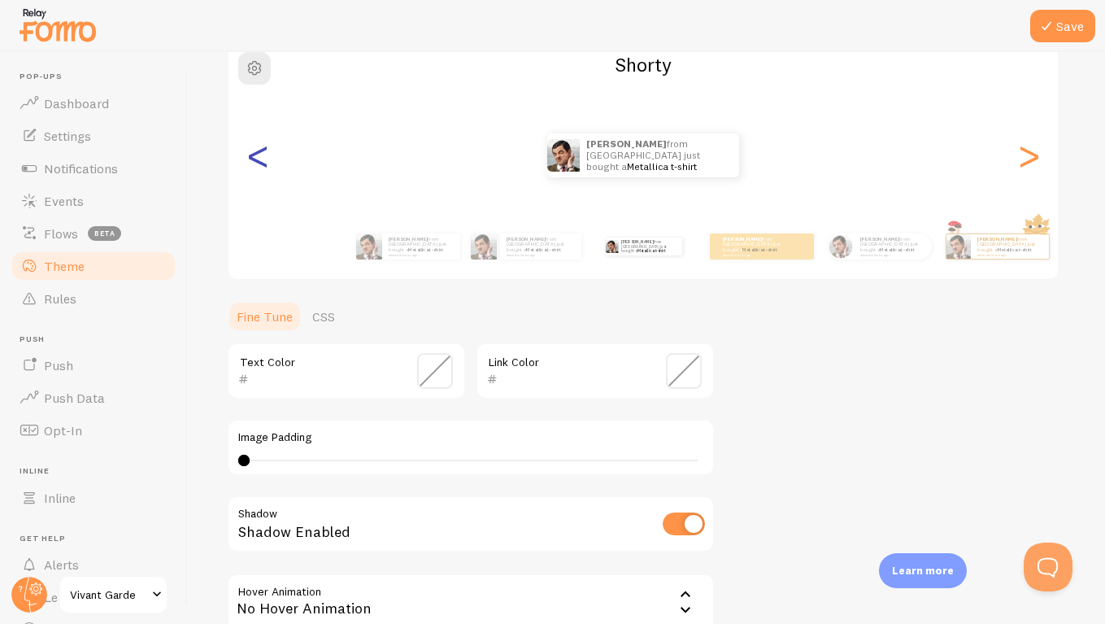
click at [268, 160] on div "<" at bounding box center [258, 155] width 20 height 117
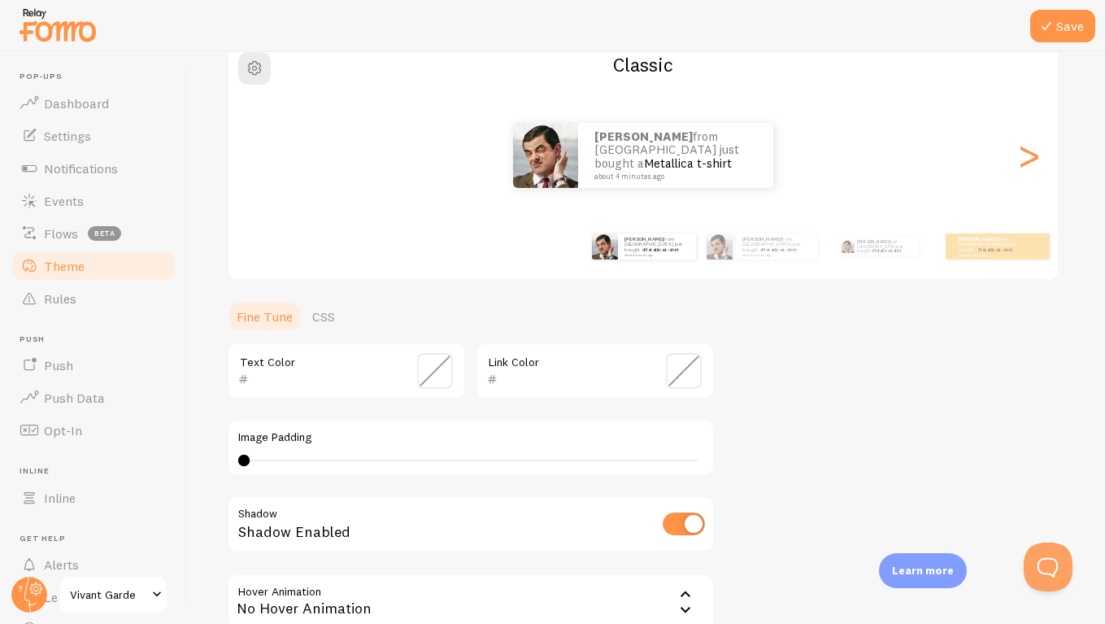
click at [268, 160] on div "[PERSON_NAME] from [GEOGRAPHIC_DATA] just bought a Metallica t-shirt about 4 mi…" at bounding box center [644, 155] width 830 height 65
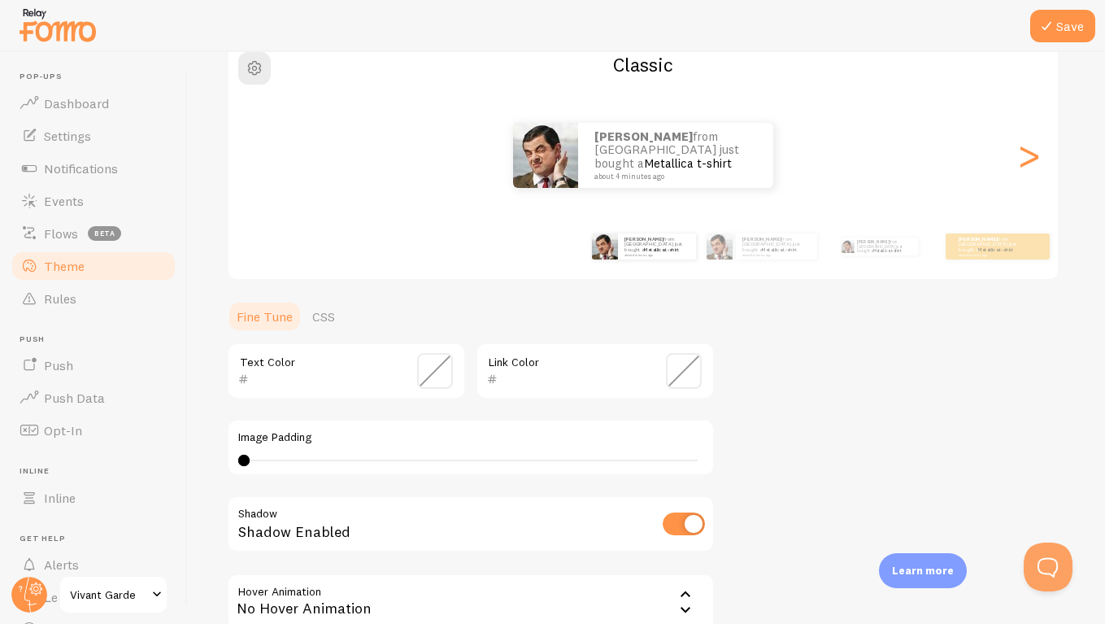
click at [268, 160] on div "[PERSON_NAME] from [GEOGRAPHIC_DATA] just bought a Metallica t-shirt about 4 mi…" at bounding box center [644, 155] width 830 height 65
click at [268, 158] on div "[PERSON_NAME] from [GEOGRAPHIC_DATA] just bought a Metallica t-shirt about 4 mi…" at bounding box center [644, 155] width 830 height 65
